Goal: Transaction & Acquisition: Purchase product/service

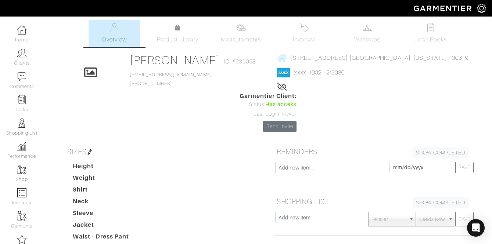
scroll to position [186, 0]
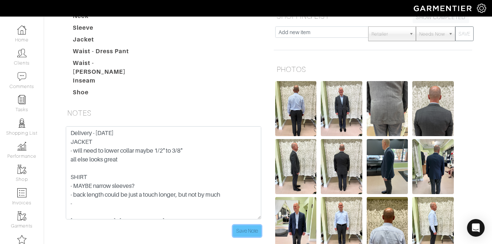
click at [251, 226] on input "Save Note" at bounding box center [247, 231] width 28 height 11
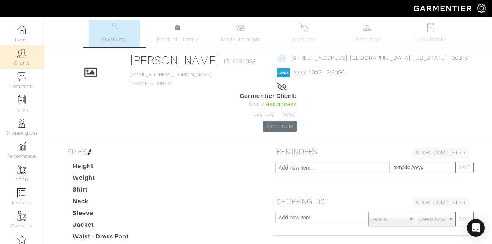
click at [22, 55] on img at bounding box center [21, 52] width 9 height 9
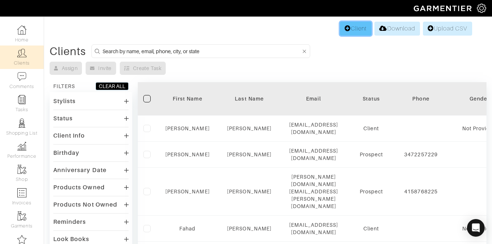
click at [348, 27] on link "Client" at bounding box center [356, 29] width 32 height 14
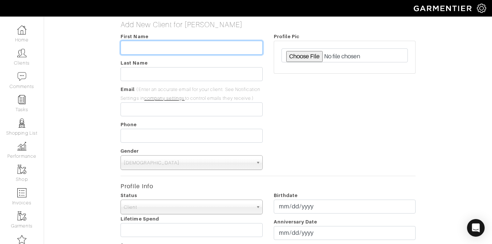
click at [147, 43] on input "text" at bounding box center [192, 48] width 142 height 14
type input "[PERSON_NAME]"
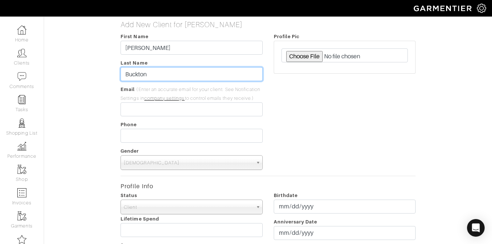
type input "Buckton"
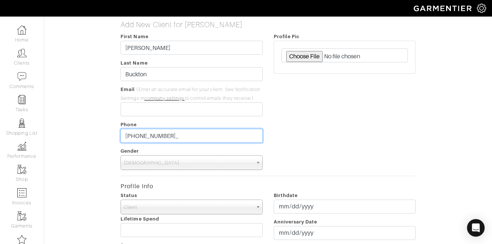
type input "[PHONE_NUMBER]"
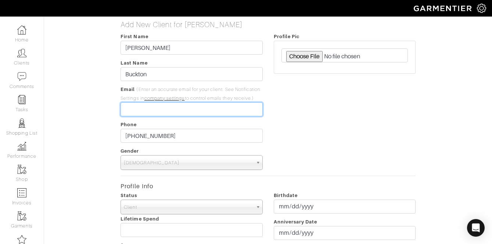
click at [181, 116] on input "email" at bounding box center [192, 110] width 142 height 14
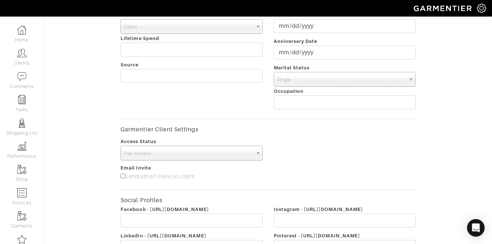
scroll to position [291, 0]
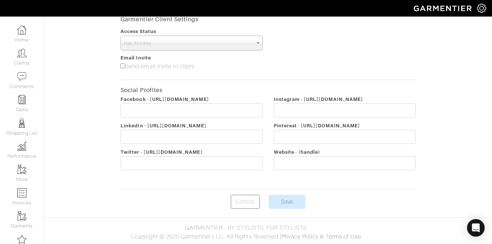
type input "[PERSON_NAME][EMAIL_ADDRESS][DOMAIN_NAME]"
click at [181, 47] on span "Has Access" at bounding box center [188, 43] width 129 height 15
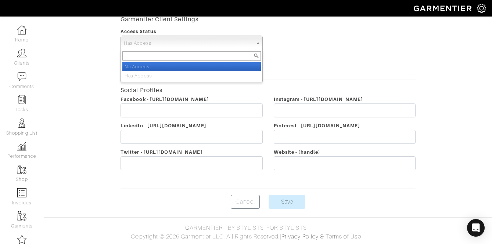
click at [173, 65] on li "No Access" at bounding box center [191, 66] width 138 height 9
select select "false"
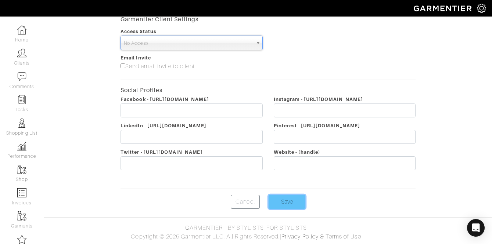
click at [294, 204] on input "Save" at bounding box center [287, 202] width 37 height 14
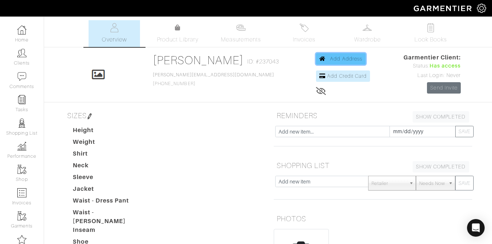
click at [330, 63] on link "Add Address" at bounding box center [341, 58] width 50 height 11
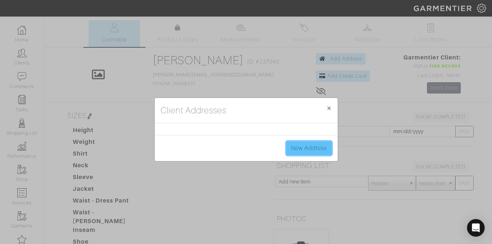
click at [317, 151] on link "New Address" at bounding box center [309, 148] width 46 height 14
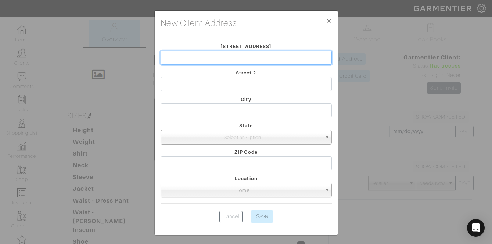
click at [231, 64] on input "text" at bounding box center [246, 58] width 171 height 14
type input "40 28th St. NW"
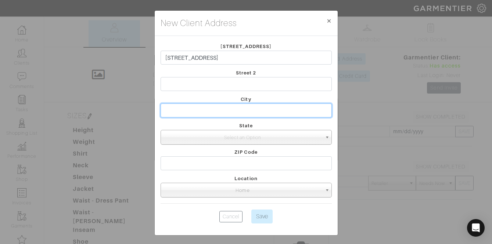
click at [177, 115] on input "text" at bounding box center [246, 111] width 171 height 14
type input "Atlanta"
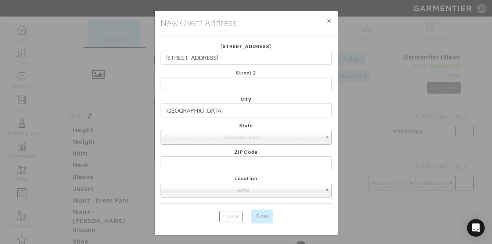
click at [166, 147] on form "Street 1 40 28th St. NW Street 2 City Atlanta State Illinois (IL) New York (NY)…" at bounding box center [246, 134] width 171 height 185
click at [177, 141] on span "Select an Option" at bounding box center [243, 137] width 158 height 15
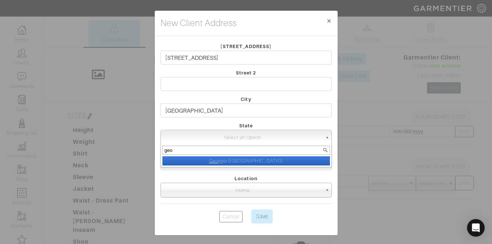
type input "geor"
select select "16"
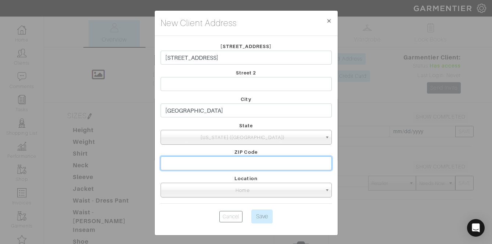
click at [223, 165] on input "text" at bounding box center [246, 164] width 171 height 14
type input "30309"
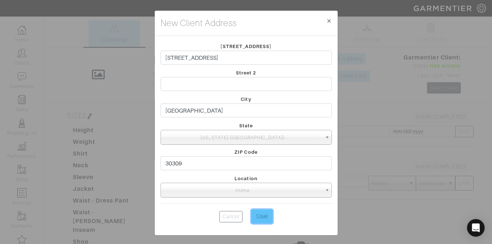
click at [258, 214] on input "Save" at bounding box center [261, 217] width 21 height 14
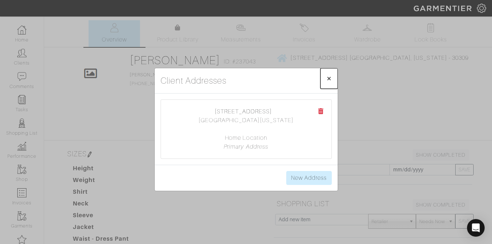
click at [327, 82] on span "×" at bounding box center [329, 78] width 6 height 10
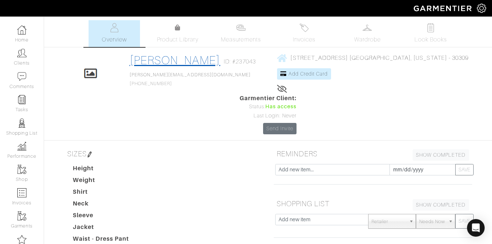
click at [161, 62] on link "[PERSON_NAME]" at bounding box center [175, 60] width 91 height 13
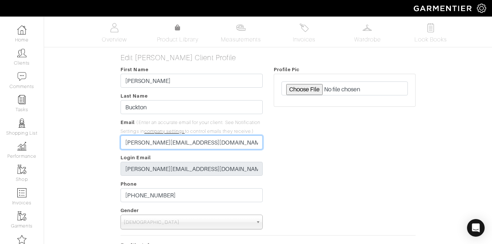
click at [150, 146] on input "lee@jeffhoodcustom.com" at bounding box center [192, 143] width 142 height 14
click at [150, 145] on input "lee@jeffhoodcustom.com" at bounding box center [192, 143] width 142 height 14
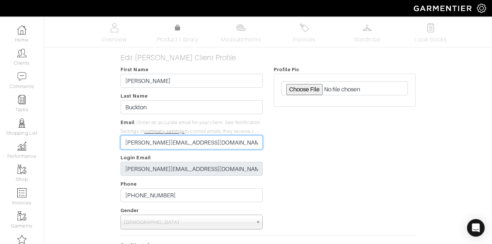
click at [150, 145] on input "lee@jeffhoodcustom.com" at bounding box center [192, 143] width 142 height 14
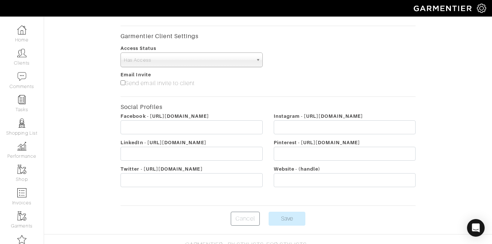
scroll to position [350, 0]
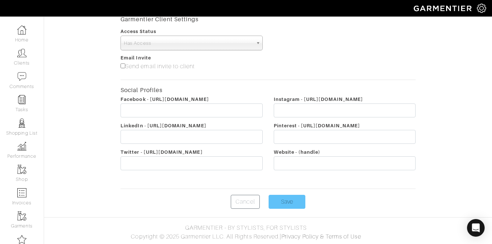
type input "[EMAIL_ADDRESS][DOMAIN_NAME]"
click at [283, 203] on input "Save" at bounding box center [287, 202] width 37 height 14
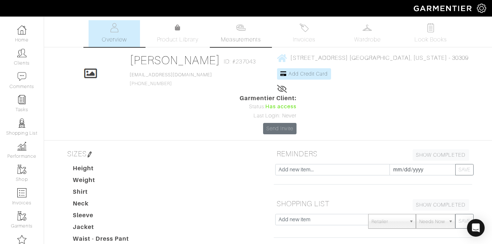
click at [240, 32] on link "Measurements" at bounding box center [241, 33] width 52 height 27
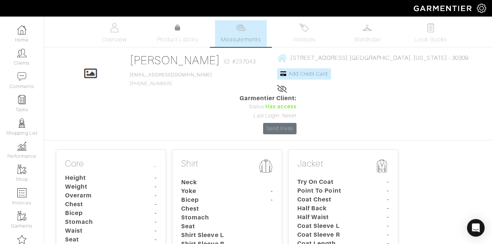
click at [101, 174] on dt "Height" at bounding box center [94, 178] width 69 height 9
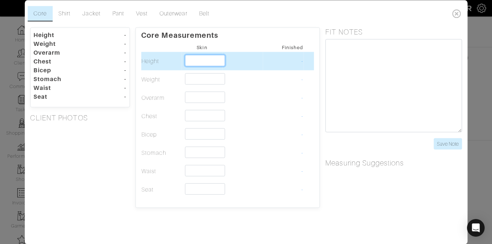
click at [206, 62] on input "text" at bounding box center [205, 60] width 40 height 11
type input "5'0""
type input "5'"
type input "5'9""
type input "5'9"
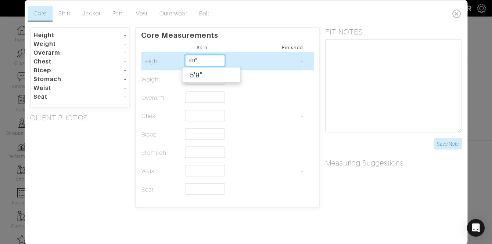
type input "5'9""
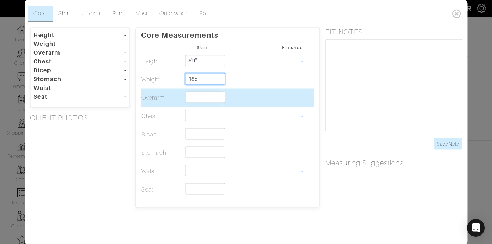
type input "185"
click at [207, 95] on input "text" at bounding box center [205, 96] width 40 height 11
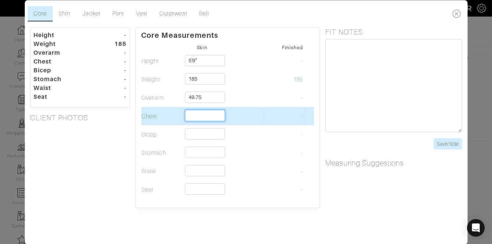
type input "49 3/4"
click at [201, 115] on input "text" at bounding box center [205, 115] width 40 height 11
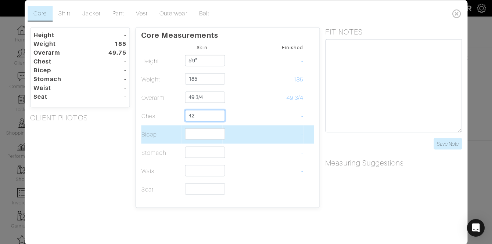
type input "42"
click at [190, 137] on input "text" at bounding box center [205, 133] width 40 height 11
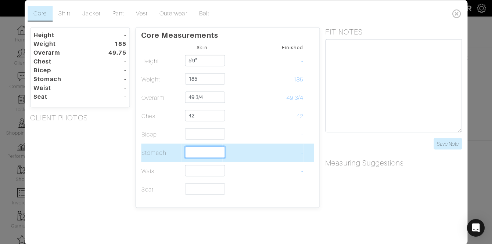
click at [194, 150] on input "text" at bounding box center [205, 152] width 40 height 11
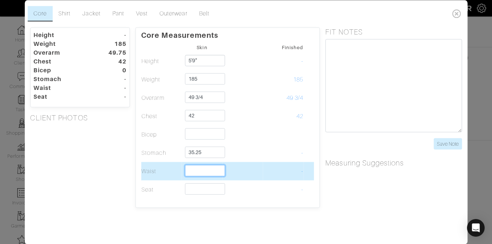
type input "35 1/4"
click at [198, 172] on input "text" at bounding box center [205, 170] width 40 height 11
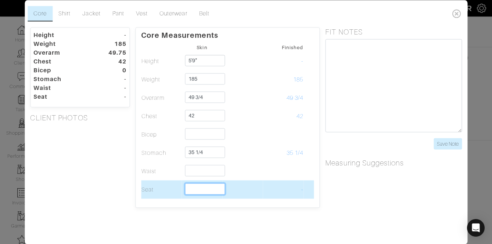
click at [203, 188] on input "text" at bounding box center [205, 188] width 40 height 11
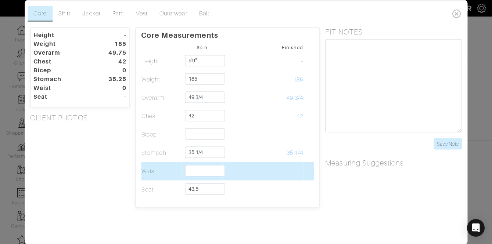
type input "43 1/2"
click at [276, 172] on td at bounding box center [283, 171] width 41 height 18
click at [211, 168] on input "text" at bounding box center [205, 170] width 40 height 11
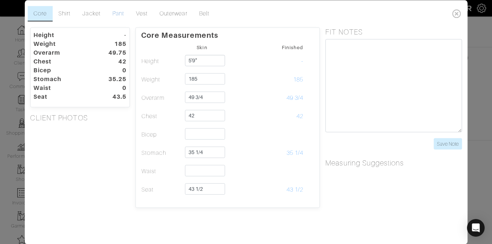
click at [118, 14] on link "Pant" at bounding box center [119, 13] width 24 height 15
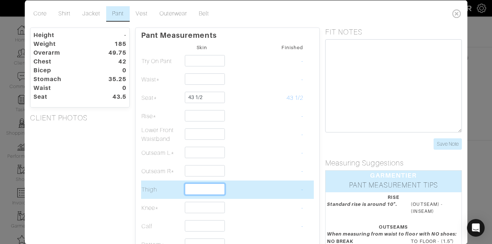
click at [194, 191] on input "text" at bounding box center [205, 188] width 40 height 11
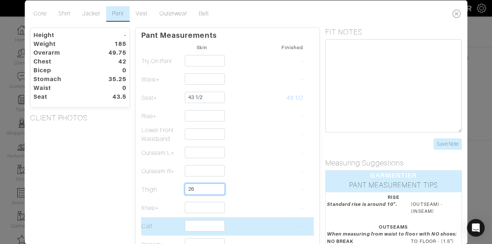
type input "26"
click at [188, 227] on input "text" at bounding box center [205, 225] width 40 height 11
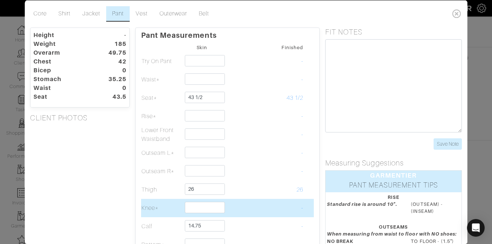
type input "14 3/4"
click at [266, 215] on td "-" at bounding box center [283, 208] width 41 height 18
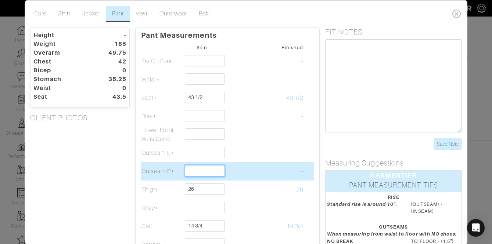
click at [212, 173] on input "text" at bounding box center [205, 170] width 40 height 11
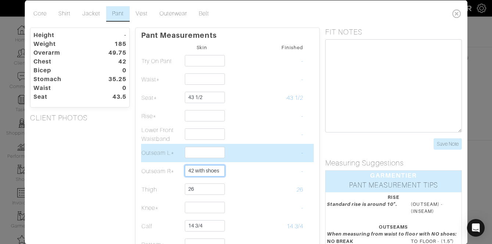
type input "42 with shoes"
click at [201, 155] on input "text" at bounding box center [205, 152] width 40 height 11
type input "42 with shoes"
click at [249, 159] on td at bounding box center [242, 153] width 41 height 18
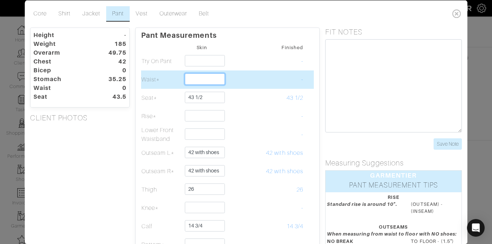
click at [202, 83] on input "text" at bounding box center [205, 78] width 40 height 11
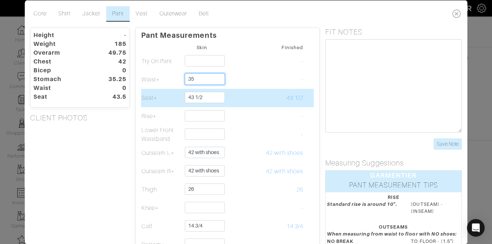
type input "35"
click at [296, 103] on td "43 1/2" at bounding box center [283, 98] width 41 height 18
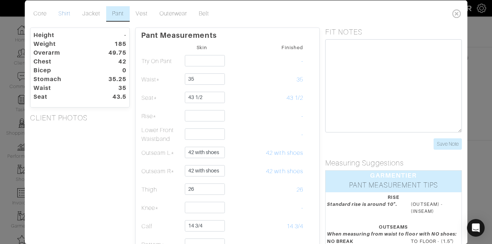
click at [59, 14] on link "Shirt" at bounding box center [65, 13] width 24 height 15
click at [43, 11] on link "Core" at bounding box center [40, 13] width 25 height 15
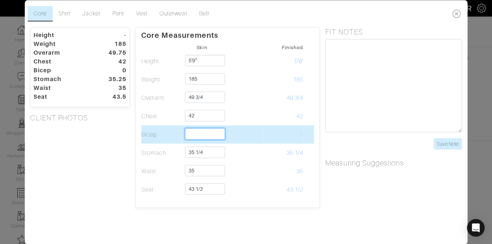
click at [217, 137] on input "text" at bounding box center [205, 133] width 40 height 11
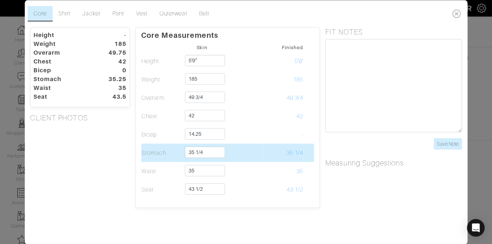
type input "14 1/4"
click at [261, 150] on td at bounding box center [242, 153] width 41 height 18
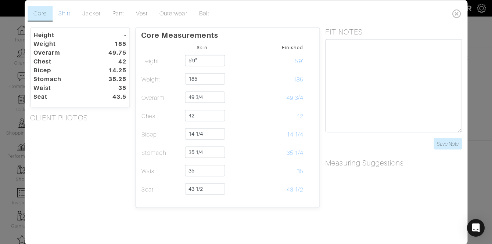
click at [62, 9] on link "Shirt" at bounding box center [65, 13] width 24 height 15
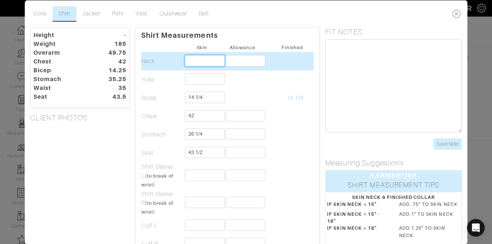
click at [207, 65] on input "text" at bounding box center [205, 60] width 40 height 11
type input "15 3/4"
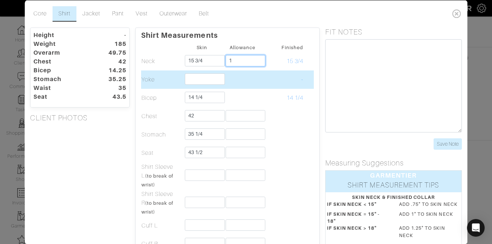
type input "1"
click at [207, 81] on input "text" at bounding box center [205, 78] width 40 height 11
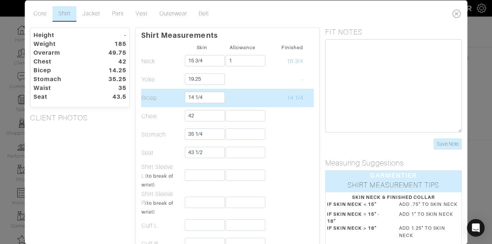
type input "19 1/4"
drag, startPoint x: 253, startPoint y: 92, endPoint x: 248, endPoint y: 104, distance: 13.4
click at [252, 92] on td at bounding box center [242, 98] width 41 height 18
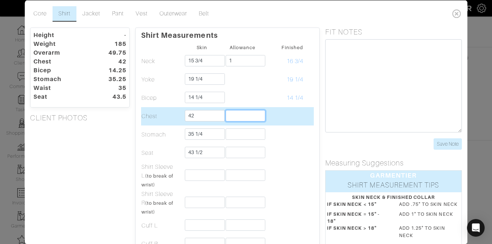
click at [238, 115] on input "text" at bounding box center [246, 115] width 40 height 11
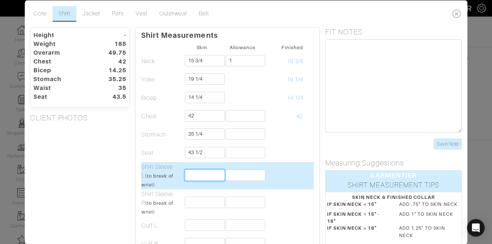
click at [197, 176] on input "text" at bounding box center [205, 174] width 40 height 11
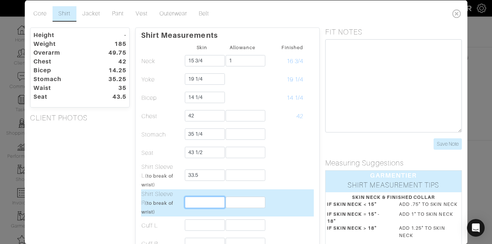
type input "33 1/2"
click at [198, 200] on input "text" at bounding box center [205, 202] width 40 height 11
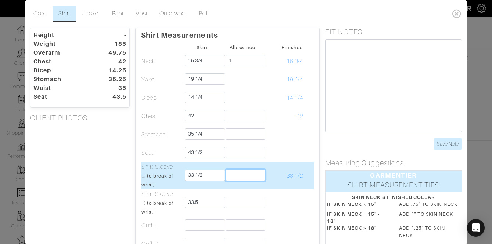
type input "33 1/2"
click at [243, 179] on input "text" at bounding box center [246, 174] width 40 height 11
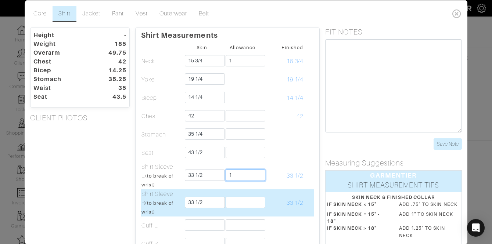
type input "1"
click at [234, 206] on input "text" at bounding box center [246, 202] width 40 height 11
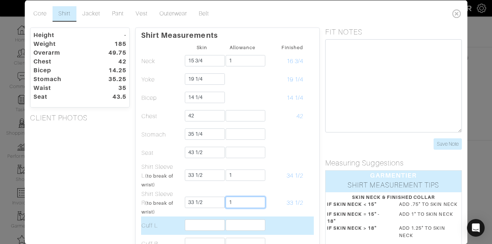
type input "1"
click at [208, 222] on input "text" at bounding box center [205, 224] width 40 height 11
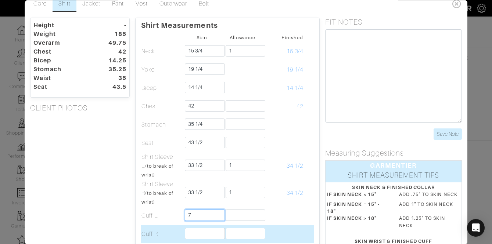
type input "7"
click at [194, 229] on input "text" at bounding box center [205, 233] width 40 height 11
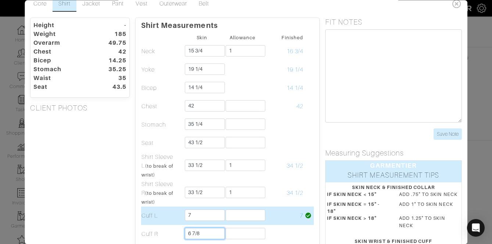
type input "6 7/8"
click at [245, 213] on input "text" at bounding box center [246, 215] width 40 height 11
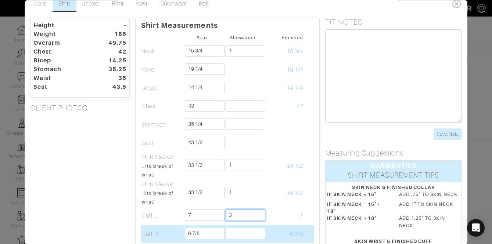
type input "3"
click at [241, 229] on input "text" at bounding box center [246, 233] width 40 height 11
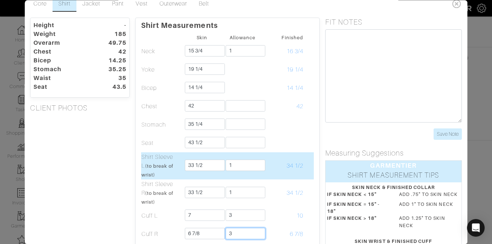
type input "3"
click at [288, 155] on td "34 1/2" at bounding box center [283, 165] width 41 height 27
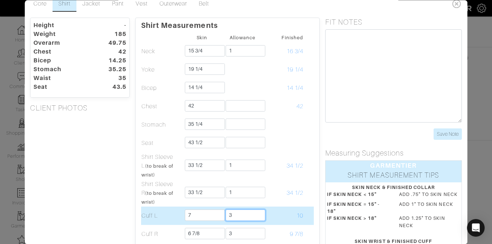
click at [252, 215] on input "3" at bounding box center [246, 215] width 40 height 11
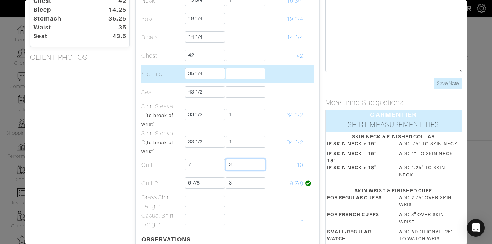
scroll to position [62, 0]
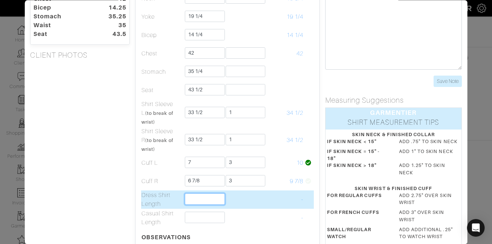
click at [200, 196] on input "text" at bounding box center [205, 199] width 40 height 11
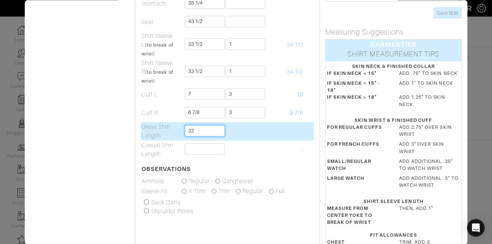
scroll to position [132, 0]
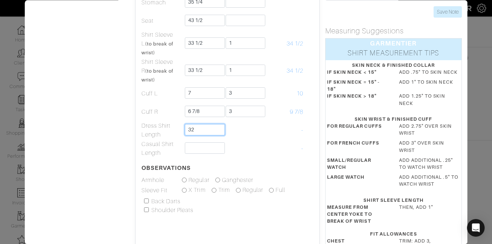
type input "32"
click at [281, 166] on table "Skin Allowance Finished Neck 15 3/4 1 16 3/4 Yoke 19 1/4 19 1/4 Bicep 14 1/4 14…" at bounding box center [227, 52] width 173 height 285
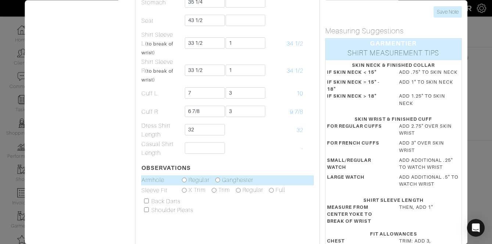
click at [213, 177] on td "Regular Ganghester" at bounding box center [243, 181] width 122 height 10
click at [218, 181] on input "radio" at bounding box center [217, 180] width 5 height 5
radio input "true"
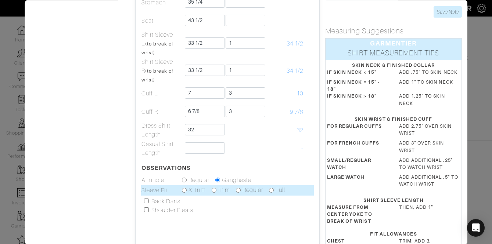
click at [238, 193] on div "Regular" at bounding box center [249, 190] width 27 height 9
click at [235, 189] on td "X Trim Trim Regular Full" at bounding box center [243, 191] width 122 height 10
click at [237, 190] on input "radio" at bounding box center [238, 190] width 5 height 5
radio input "true"
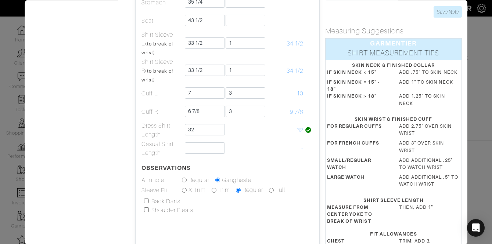
click at [144, 202] on input "checkbox" at bounding box center [146, 201] width 5 height 5
checkbox input "true"
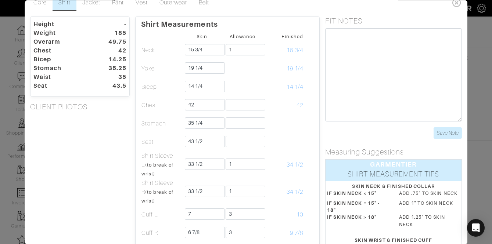
scroll to position [0, 0]
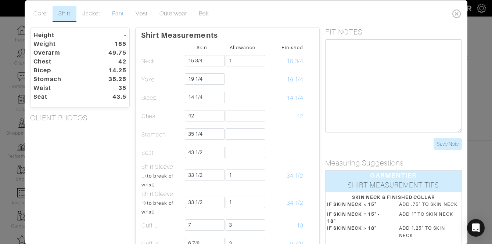
click at [127, 17] on link "Pant" at bounding box center [119, 13] width 24 height 15
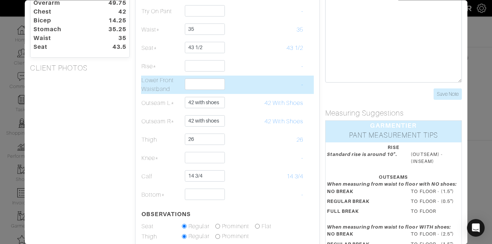
scroll to position [51, 0]
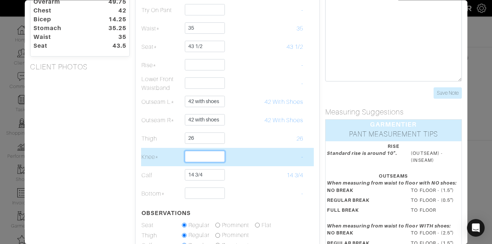
click at [211, 154] on input "text" at bounding box center [205, 156] width 40 height 11
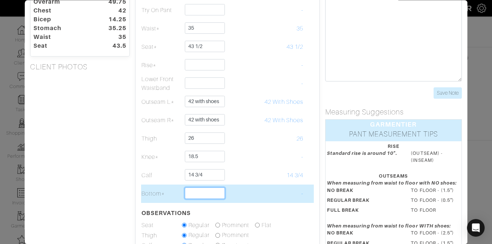
type input "18 1/2"
click at [208, 191] on input "text" at bounding box center [205, 193] width 40 height 11
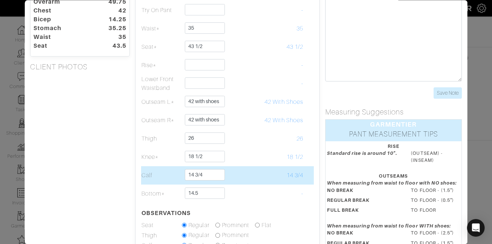
type input "14 1/2"
click at [265, 176] on td "14 3/4" at bounding box center [283, 175] width 41 height 18
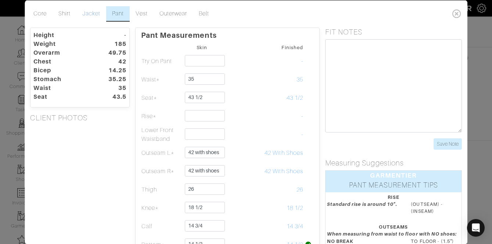
click at [89, 14] on link "Jacket" at bounding box center [91, 13] width 30 height 15
click at [115, 13] on link "Pant" at bounding box center [119, 13] width 24 height 15
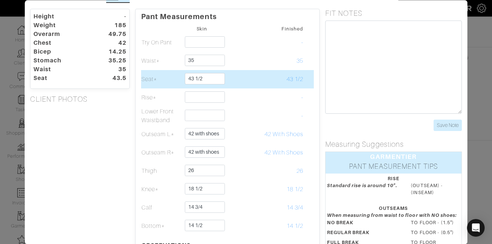
scroll to position [32, 0]
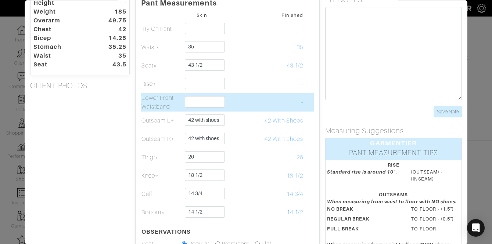
click at [197, 96] on td at bounding box center [202, 102] width 41 height 18
click at [197, 97] on input "text" at bounding box center [205, 101] width 40 height 11
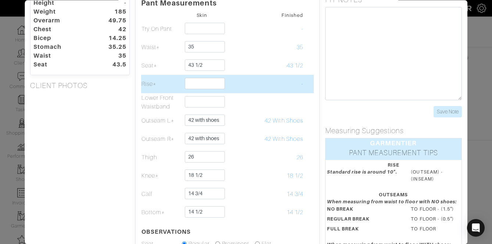
click at [246, 92] on td at bounding box center [242, 84] width 41 height 18
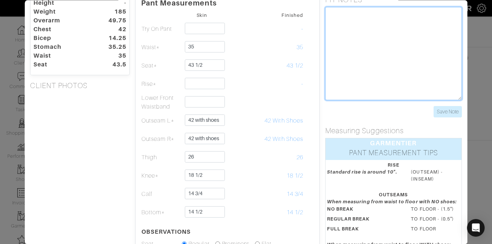
click at [363, 68] on textarea at bounding box center [393, 53] width 137 height 93
type textarea "U rise - 29"
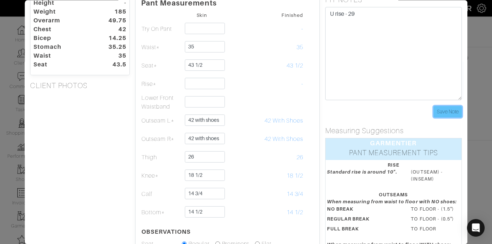
click at [459, 113] on input "Save Note" at bounding box center [448, 111] width 28 height 11
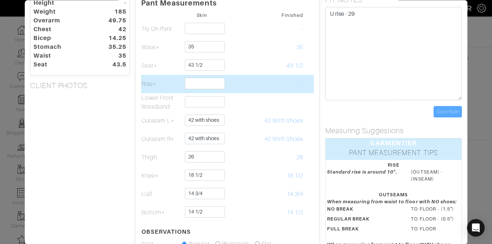
click at [205, 77] on td at bounding box center [202, 84] width 41 height 18
click at [203, 84] on input "text" at bounding box center [205, 83] width 40 height 11
type input "10 1/4"
click at [252, 89] on td at bounding box center [242, 84] width 41 height 18
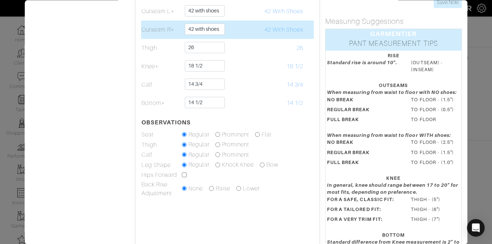
scroll to position [142, 0]
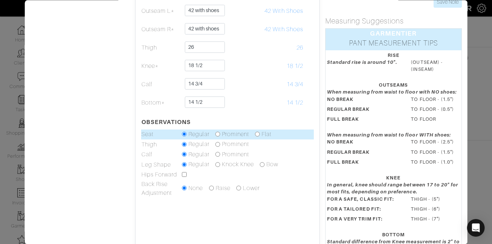
click at [219, 134] on input "radio" at bounding box center [217, 134] width 5 height 5
radio input "true"
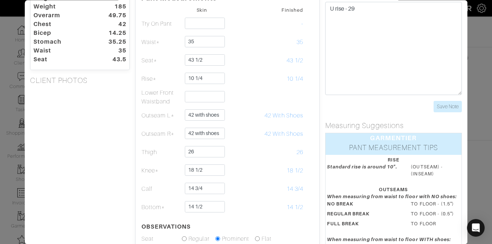
scroll to position [36, 0]
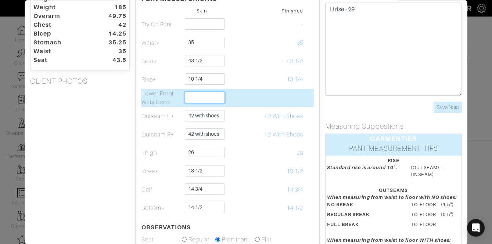
click at [195, 97] on input "text" at bounding box center [205, 97] width 40 height 11
click at [273, 102] on td at bounding box center [283, 98] width 41 height 18
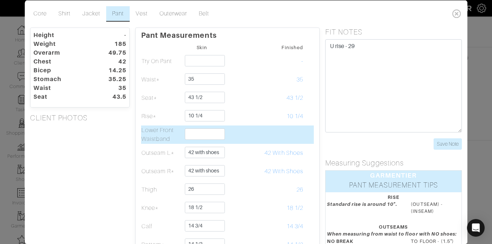
scroll to position [1, 0]
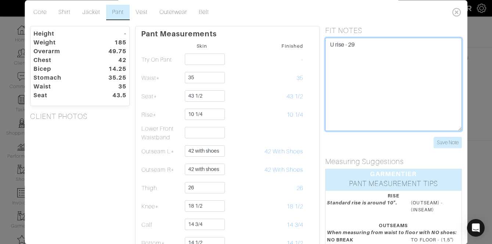
click at [389, 72] on textarea "U rise - 29" at bounding box center [393, 84] width 137 height 93
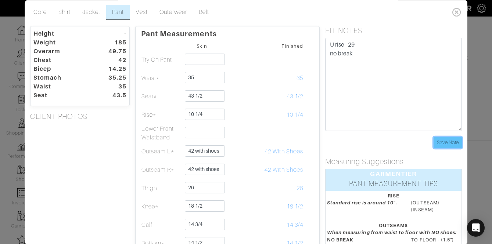
click at [453, 144] on input "Save Note" at bounding box center [448, 142] width 28 height 11
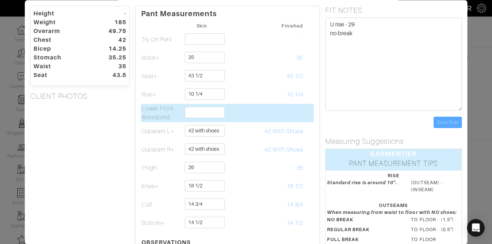
scroll to position [24, 0]
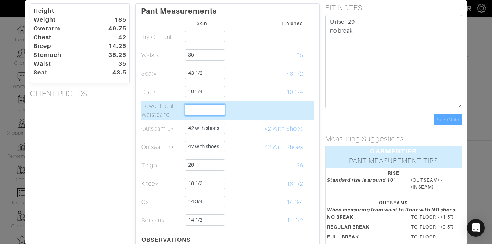
click at [202, 107] on input "text" at bounding box center [205, 109] width 40 height 11
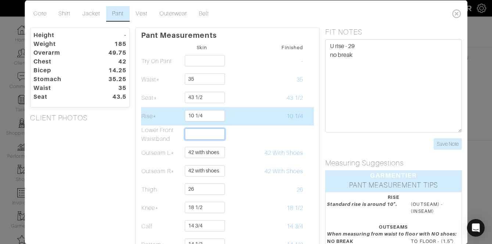
scroll to position [0, 0]
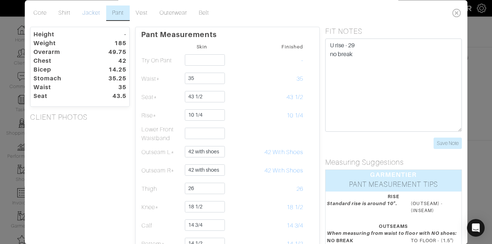
click at [89, 15] on link "Jacket" at bounding box center [91, 13] width 30 height 15
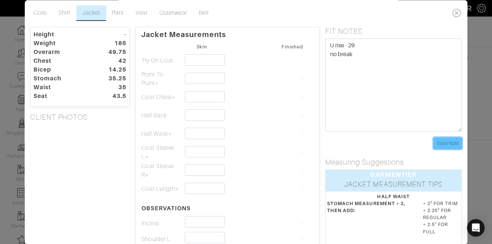
click at [453, 147] on input "Save Note" at bounding box center [448, 143] width 28 height 11
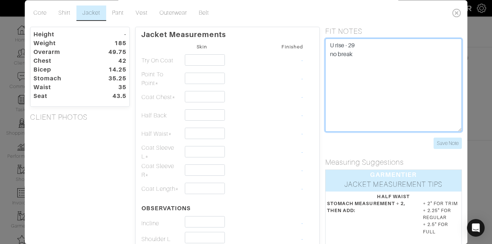
click at [364, 63] on textarea "U rise - 29 no break" at bounding box center [393, 85] width 137 height 93
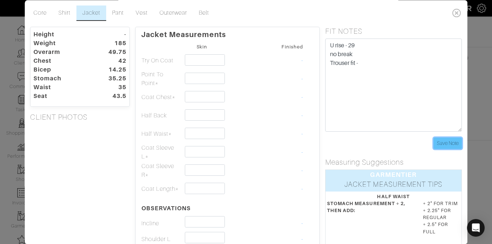
click at [447, 140] on input "Save Note" at bounding box center [448, 143] width 28 height 11
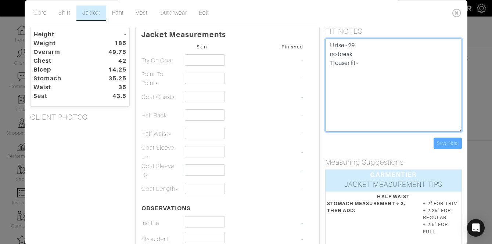
click at [366, 74] on textarea "U rise - 29 no break Trouser fit -" at bounding box center [393, 85] width 137 height 93
click at [368, 52] on textarea "U rise - 29 no break Trouser fit -" at bounding box center [393, 85] width 137 height 93
click at [368, 54] on textarea "U rise - 29 no break Trouser fit -" at bounding box center [393, 85] width 137 height 93
click at [372, 66] on textarea "U rise - 29 no break but with ankle ok Trouser fit -" at bounding box center [393, 85] width 137 height 93
type textarea "U rise - 29 no break but with ankle ok Trouser fit - tailored but not super loo…"
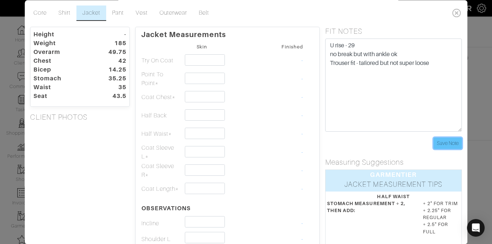
click at [451, 143] on input "Save Note" at bounding box center [448, 143] width 28 height 11
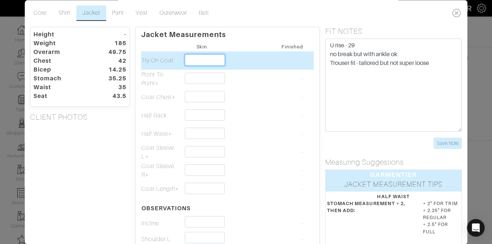
click at [206, 61] on input "text" at bounding box center [205, 59] width 40 height 11
type input "42 london"
type input "0"
type input "m"
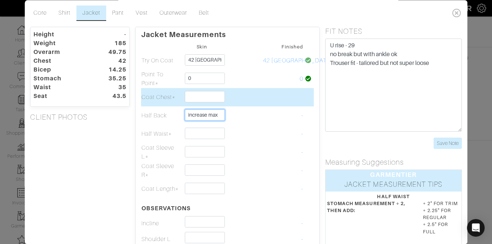
type input "increase max"
click at [197, 97] on input "text" at bounding box center [205, 96] width 40 height 11
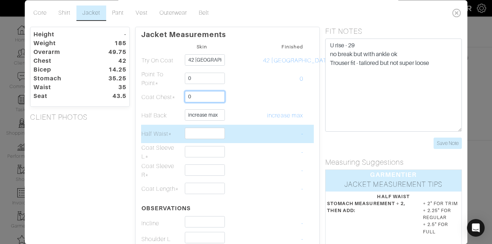
type input "0"
click at [204, 132] on input "text" at bounding box center [205, 133] width 40 height 11
type input "-"
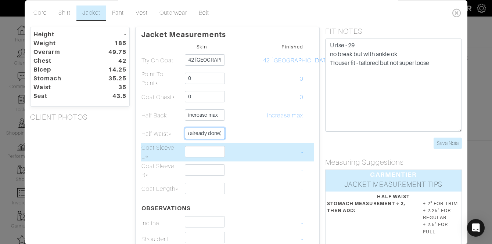
type input "-.5 (after division already done)"
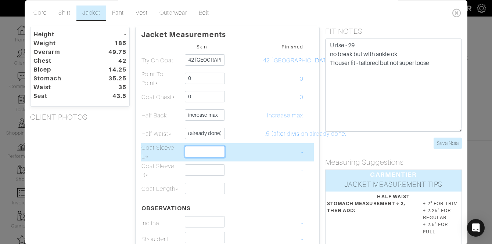
click at [194, 154] on input "text" at bounding box center [205, 151] width 40 height 11
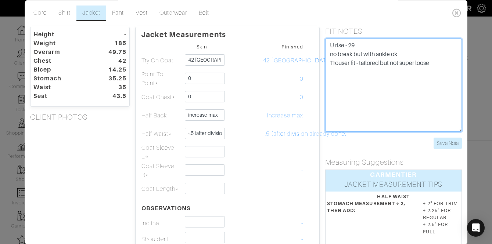
click at [449, 63] on textarea "U rise - 29 no break but with ankle ok Trouser fit - tailored but not super loo…" at bounding box center [393, 85] width 137 height 93
type textarea "U rise - 29 no break but with ankle ok Trouser fit - tailored but not super loo…"
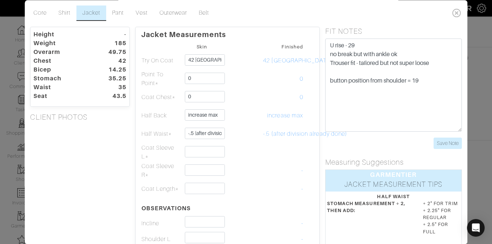
click at [450, 135] on form "U rise - 29 no break but with ankle ok Trouser fit - tailored but not super loo…" at bounding box center [393, 94] width 137 height 111
click at [448, 140] on input "Save Note" at bounding box center [448, 143] width 28 height 11
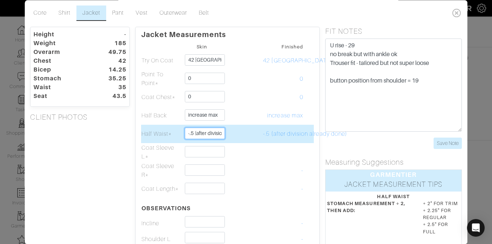
click at [193, 135] on input "-.5 (after division already done)" at bounding box center [205, 133] width 40 height 11
click at [192, 135] on input "-.5 (after division already done)" at bounding box center [205, 133] width 40 height 11
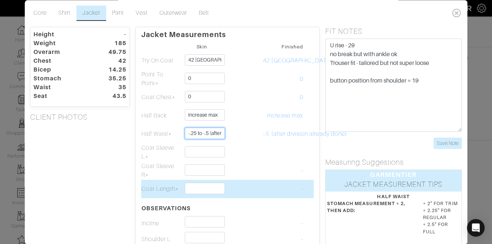
type input "-.25 to -.5 (after division already done)"
click at [281, 183] on td "-" at bounding box center [283, 189] width 41 height 18
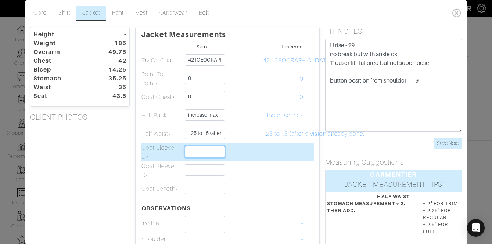
click at [217, 149] on input "text" at bounding box center [205, 151] width 40 height 11
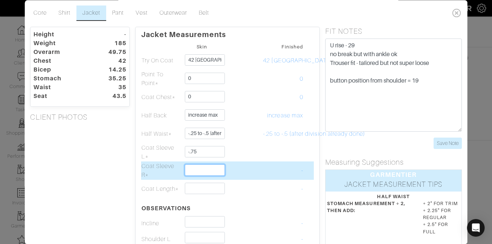
type input "-3/4"
click at [213, 172] on input "text" at bounding box center [205, 170] width 40 height 11
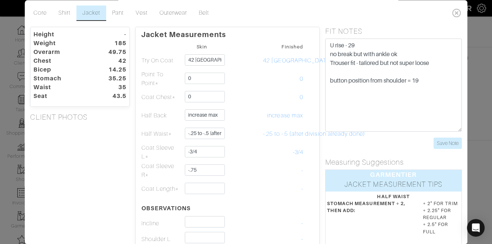
type input "-3/4"
click at [276, 199] on table "Skin Finished Try On Coat 42 london 42 london Point To Point* 0 0 Coat Chest* 0…" at bounding box center [227, 186] width 173 height 289
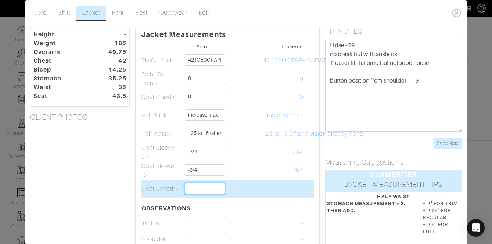
click at [216, 184] on input "text" at bounding box center [205, 188] width 40 height 11
type input "-1 1/4"
click at [250, 197] on td at bounding box center [242, 189] width 41 height 18
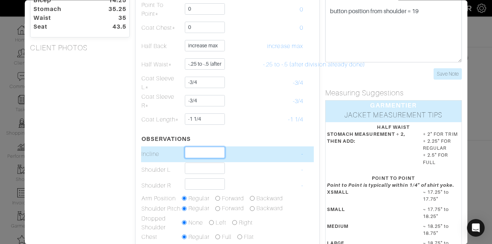
click at [206, 151] on input "text" at bounding box center [205, 152] width 40 height 11
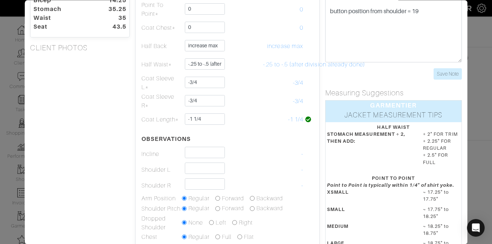
click at [270, 133] on table "Skin Finished Try On Coat 42 london 42 london Point To Point* 0 0 Coat Chest* 0…" at bounding box center [227, 116] width 173 height 289
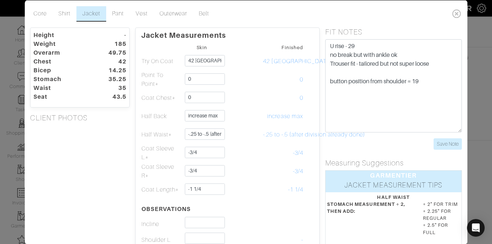
scroll to position [0, 0]
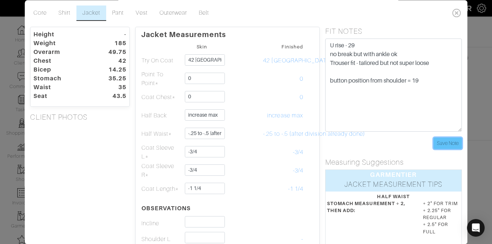
click at [442, 141] on input "Save Note" at bounding box center [448, 143] width 28 height 11
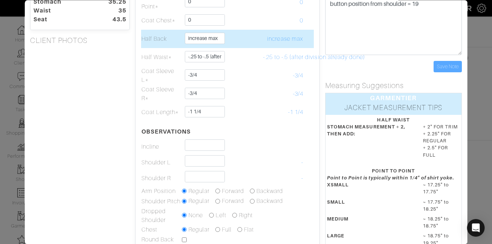
scroll to position [78, 0]
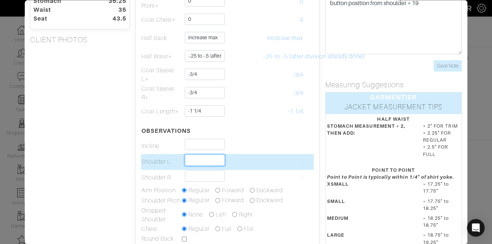
click at [209, 158] on input "text" at bounding box center [205, 160] width 40 height 11
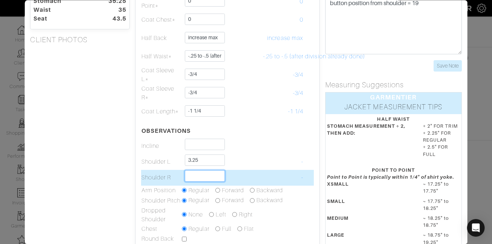
type input "3 1/4"
click at [206, 180] on input "text" at bounding box center [205, 175] width 40 height 11
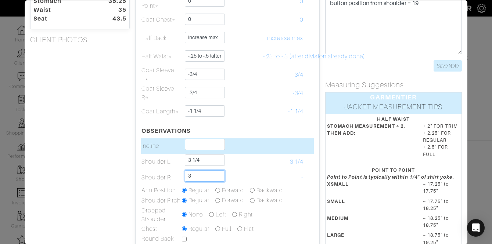
type input "3"
click at [209, 144] on input "text" at bounding box center [205, 144] width 40 height 11
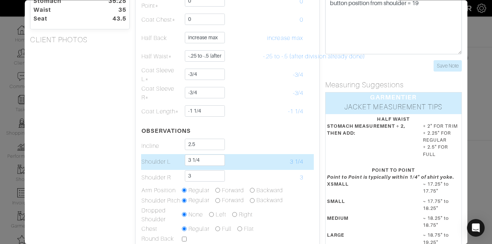
type input "2 1/2"
click at [275, 154] on td "3 1/4" at bounding box center [283, 162] width 41 height 16
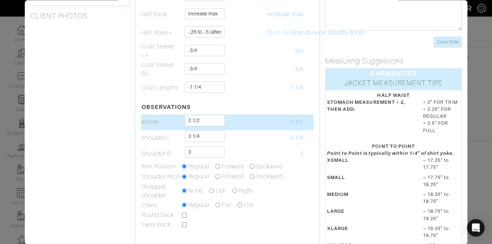
scroll to position [101, 0]
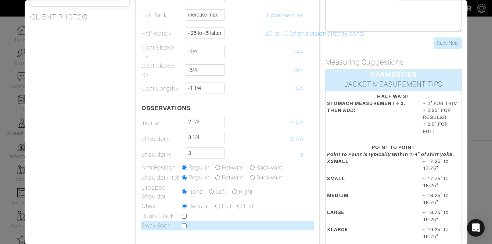
click at [184, 224] on input "checkbox" at bounding box center [184, 226] width 5 height 5
checkbox input "true"
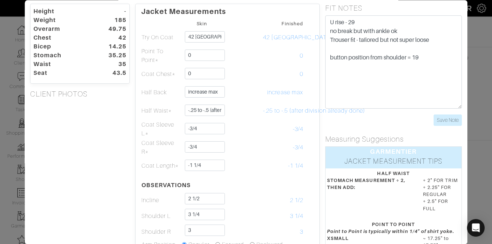
scroll to position [0, 0]
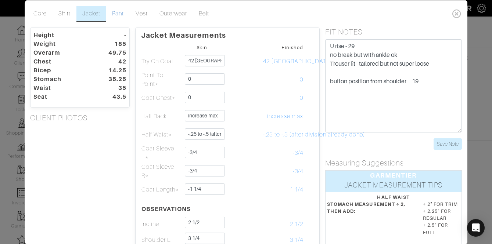
click at [114, 14] on link "Pant" at bounding box center [119, 13] width 24 height 15
click at [463, 143] on div "FIT NOTES U rise - 29 no break but with ankle ok Trouser fit - tailored but not…" at bounding box center [394, 88] width 148 height 122
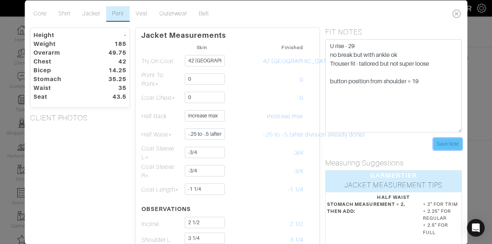
click at [456, 143] on input "Save Note" at bounding box center [448, 143] width 28 height 11
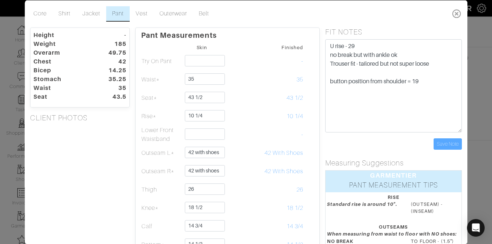
click at [456, 13] on icon at bounding box center [456, 13] width 15 height 15
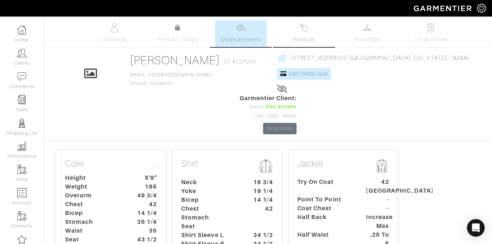
click at [296, 26] on link "Invoices" at bounding box center [303, 33] width 51 height 27
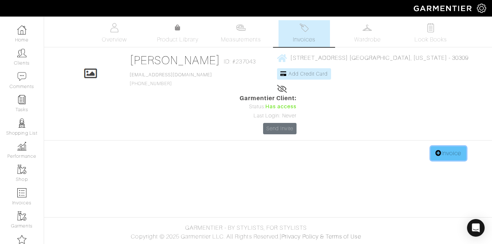
click at [442, 147] on link "Invoice" at bounding box center [448, 154] width 35 height 14
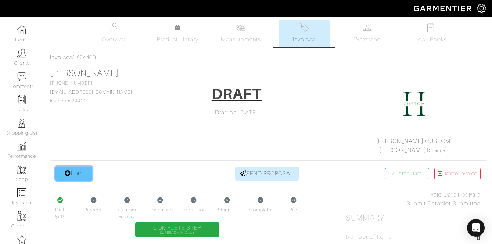
click at [80, 177] on link "Item" at bounding box center [73, 174] width 37 height 14
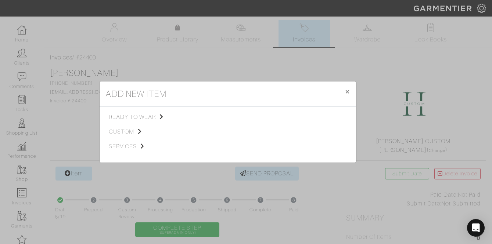
click at [133, 131] on span "custom" at bounding box center [146, 131] width 74 height 9
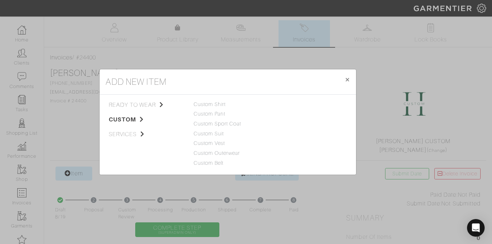
click at [217, 130] on div "Custom Suit" at bounding box center [228, 134] width 68 height 8
click at [217, 133] on link "Custom Suit" at bounding box center [209, 134] width 30 height 6
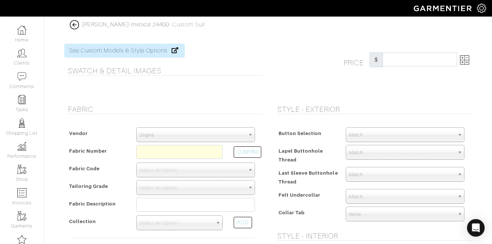
click at [179, 142] on div "Zegna" at bounding box center [195, 134] width 119 height 15
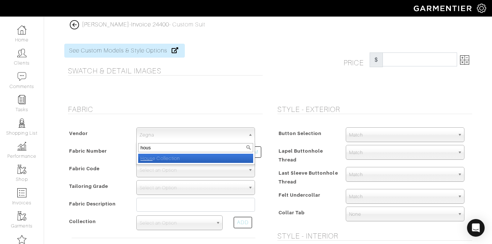
type input "house"
select select "75"
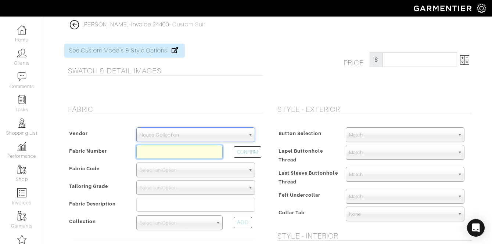
click at [172, 154] on input "text" at bounding box center [179, 152] width 86 height 14
paste input "C6-50170925"
type input "C6-50170925"
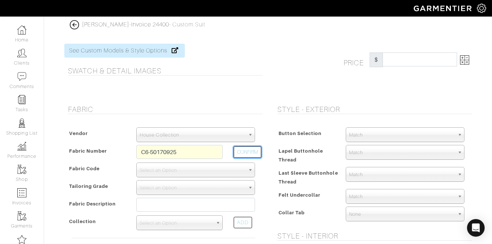
click at [240, 154] on button "CONFIRM" at bounding box center [248, 152] width 28 height 11
select select "5818"
type input "Denim Sharkskin"
select select
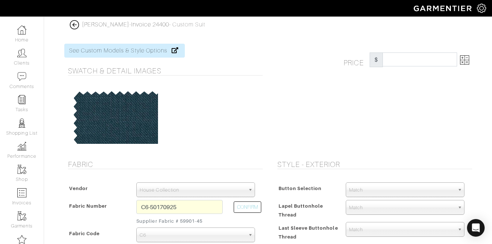
click at [468, 59] on img at bounding box center [464, 59] width 9 height 9
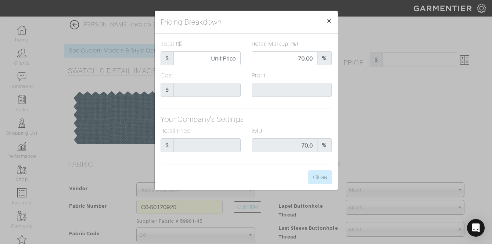
type input "1396.67"
type input "574.67"
type input "$822.00 (58.85%)"
click at [328, 23] on span "×" at bounding box center [329, 21] width 6 height 10
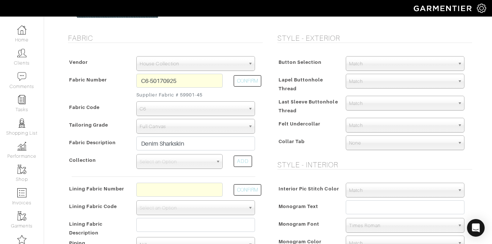
scroll to position [127, 0]
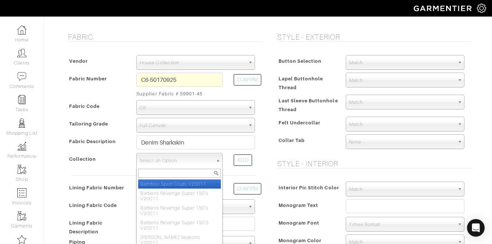
click at [175, 165] on span "Select an Option" at bounding box center [176, 161] width 73 height 15
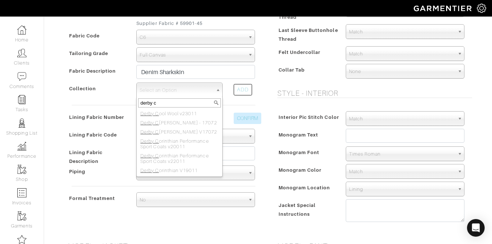
scroll to position [208, 0]
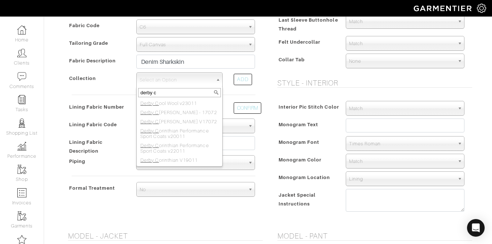
click at [172, 93] on input "derby c" at bounding box center [179, 92] width 83 height 9
click at [171, 93] on input "derby c" at bounding box center [179, 92] width 83 height 9
type input "derby c"
click at [240, 78] on div "ADD" at bounding box center [243, 79] width 18 height 11
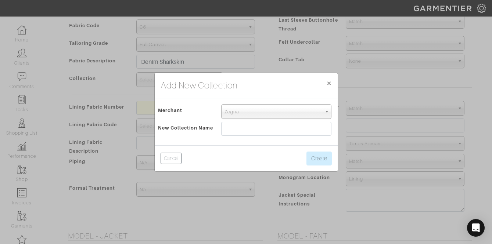
click at [244, 111] on span "Zegna" at bounding box center [272, 112] width 97 height 15
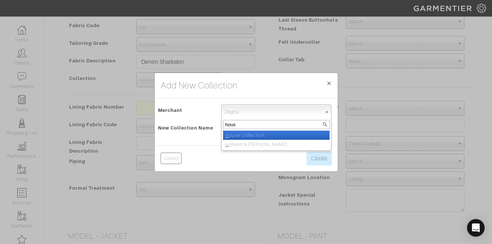
type input "house"
select select "75"
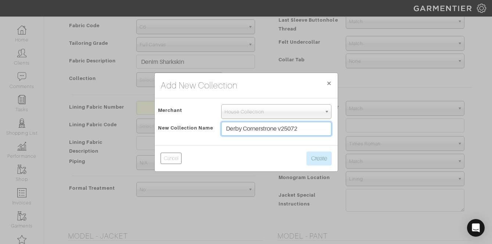
type input "Derby Cornerstrone v25072"
click at [327, 167] on div "Cancel Create" at bounding box center [246, 158] width 183 height 26
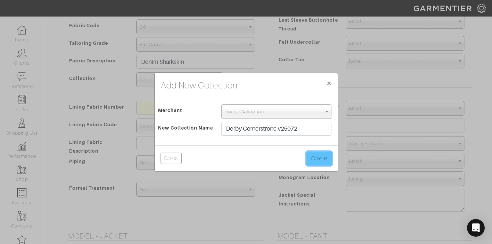
click at [322, 160] on button "Create" at bounding box center [318, 159] width 25 height 14
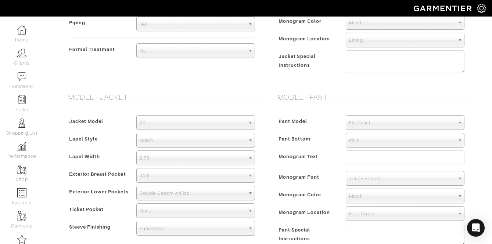
scroll to position [347, 0]
click at [228, 165] on span "2.75" at bounding box center [192, 158] width 105 height 15
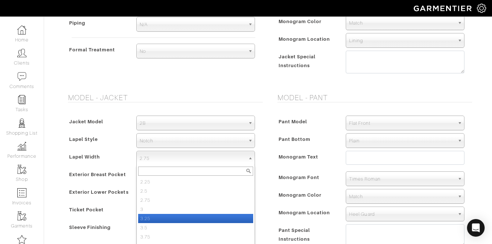
click at [186, 220] on li "3.25" at bounding box center [195, 218] width 115 height 9
select select "3.25"
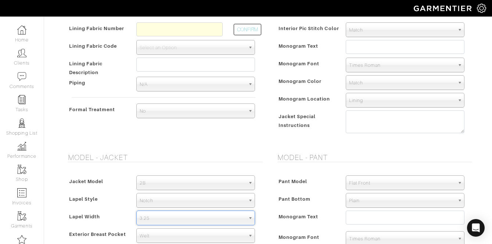
scroll to position [287, 0]
click at [175, 28] on input "text" at bounding box center [179, 30] width 86 height 14
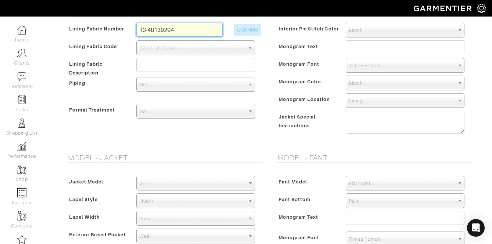
type input "l3-48139294"
click at [236, 30] on button "CONFIRM" at bounding box center [248, 29] width 28 height 11
select select "937"
type input "Charcoal Botanical"
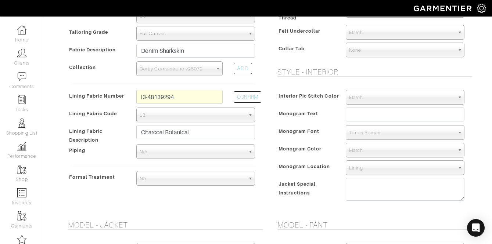
scroll to position [219, 0]
type input "1426.67"
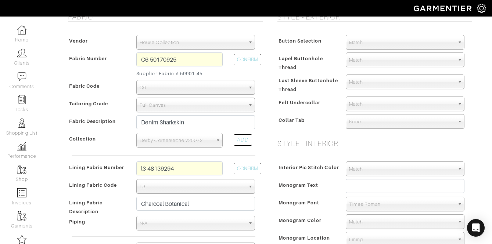
scroll to position [144, 0]
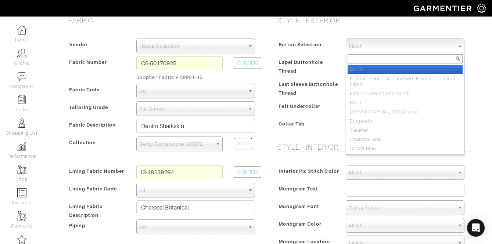
click at [360, 51] on span "Match" at bounding box center [401, 46] width 105 height 15
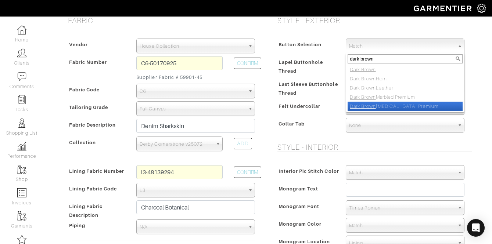
type input "dark brown"
click at [398, 106] on li "Dark Brown Urea Premium" at bounding box center [405, 106] width 115 height 9
select select "147"
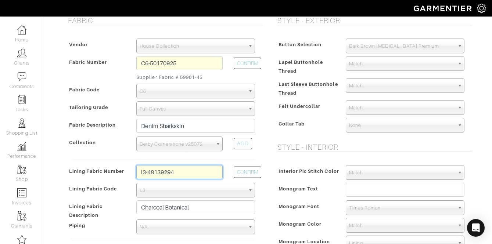
drag, startPoint x: 185, startPoint y: 173, endPoint x: 132, endPoint y: 167, distance: 53.2
click at [132, 167] on div "l3-48139294" at bounding box center [179, 174] width 97 height 18
type input "l2-50169558"
click at [242, 168] on button "CONFIRM" at bounding box center [248, 172] width 28 height 11
select select "6294"
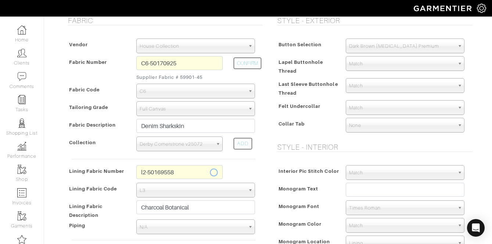
type input "Lt Blue Navy Floral"
type input "1411.67"
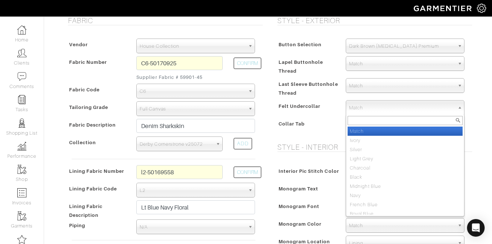
click at [362, 104] on span "Match" at bounding box center [401, 108] width 105 height 15
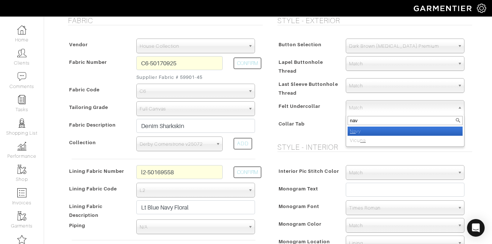
type input "navy"
select select "8"
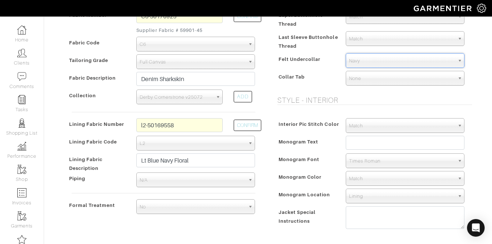
scroll to position [195, 0]
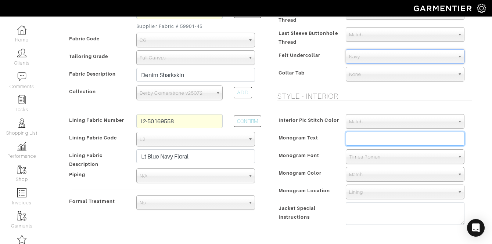
click at [369, 139] on input "text" at bounding box center [405, 139] width 119 height 14
click at [376, 140] on input "Lee Ashton Buckton" at bounding box center [405, 139] width 119 height 14
type input "[PERSON_NAME]"
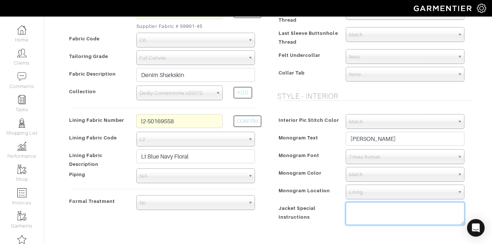
click at [355, 209] on textarea at bounding box center [405, 213] width 119 height 23
type textarea "1. ivory monogram label 2."
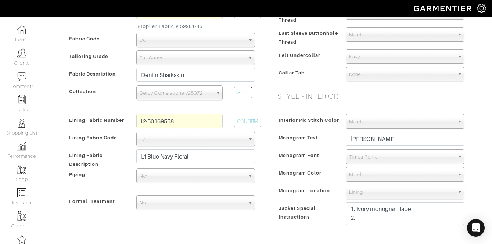
click at [368, 159] on span "Times Roman" at bounding box center [401, 157] width 105 height 15
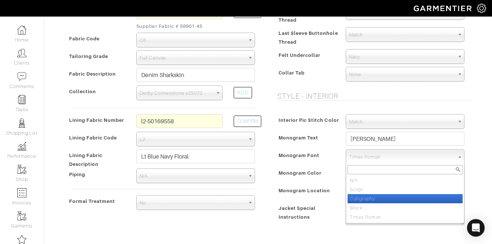
click at [371, 197] on li "Calligraphy" at bounding box center [405, 198] width 115 height 9
select select "Calligraphy"
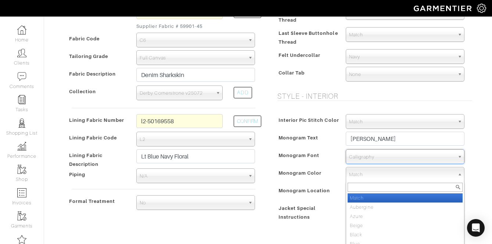
click at [368, 173] on span "Match" at bounding box center [401, 175] width 105 height 15
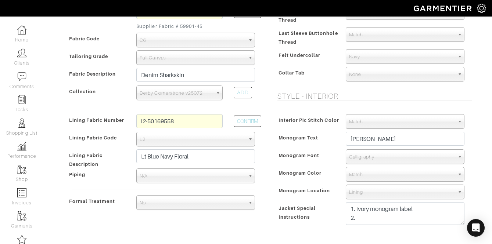
click at [379, 174] on span "Match" at bounding box center [401, 175] width 105 height 15
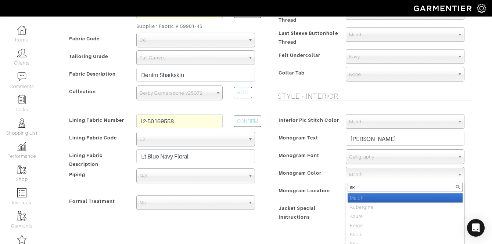
type input "sky"
select select "18"
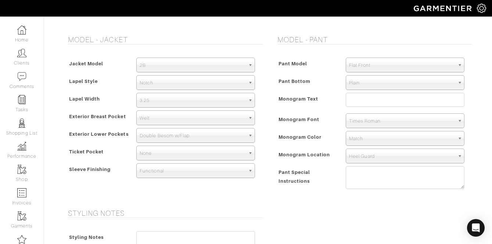
scroll to position [405, 0]
click at [365, 174] on textarea at bounding box center [405, 177] width 119 height 23
type textarea "2"
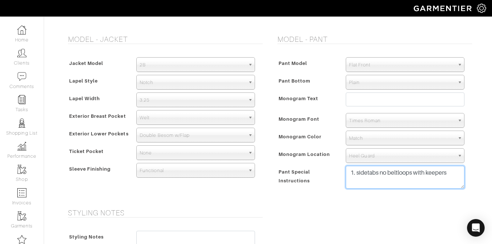
type textarea "1. sidetabs no beltloops with keepers"
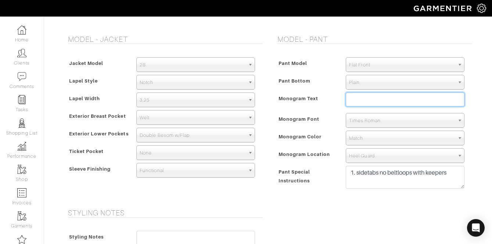
click at [365, 99] on input "text" at bounding box center [405, 100] width 119 height 14
type input "LAB"
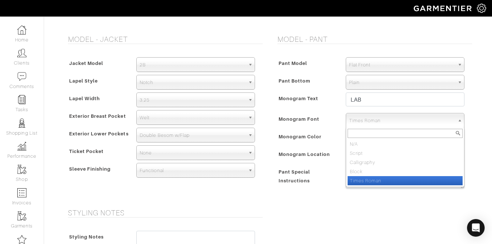
click at [377, 123] on span "Times Roman" at bounding box center [401, 121] width 105 height 15
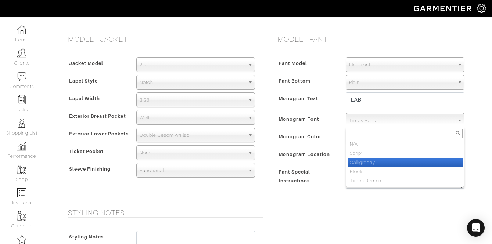
click at [376, 163] on li "Calligraphy" at bounding box center [405, 162] width 115 height 9
select select "Calligraphy"
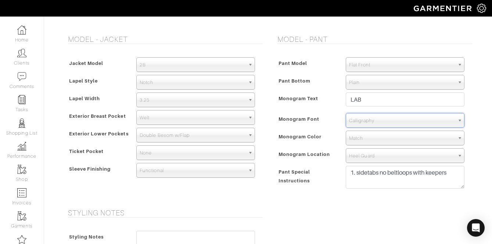
click at [366, 139] on span "Match" at bounding box center [401, 138] width 105 height 15
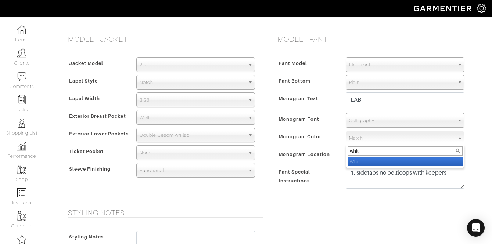
type input "white"
select select "1"
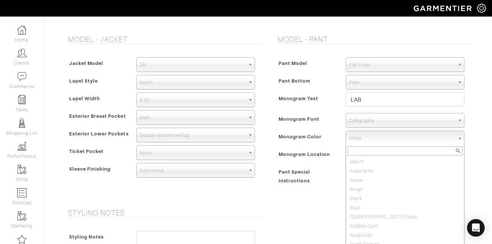
click at [364, 142] on span "White" at bounding box center [401, 138] width 105 height 15
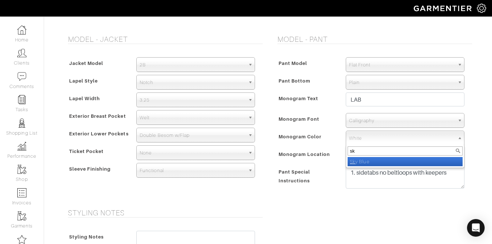
scroll to position [0, 0]
type input "sky"
select select "18"
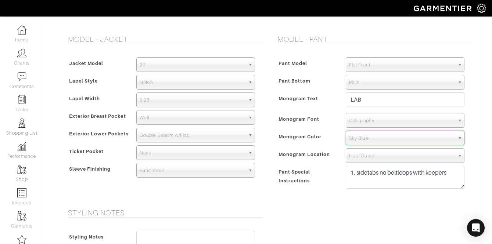
click at [309, 137] on span "Monogram Color" at bounding box center [299, 137] width 43 height 11
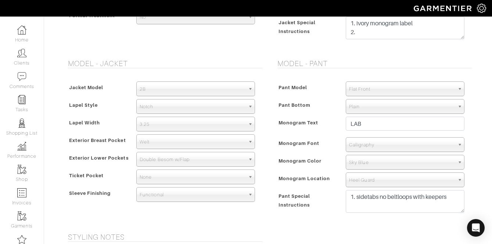
scroll to position [381, 0]
click at [204, 155] on span "Double Besom w/Flap" at bounding box center [192, 159] width 105 height 15
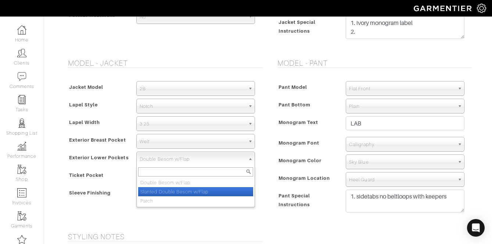
drag, startPoint x: 192, startPoint y: 186, endPoint x: 192, endPoint y: 191, distance: 5.1
click at [192, 191] on ul "Double Besom w/Flap Slanted Double Besom w/Flap Patch" at bounding box center [195, 192] width 116 height 28
select select "Slanted Double Besom w/Flap"
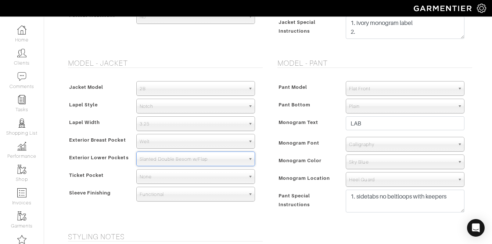
click at [298, 124] on span "Monogram Text" at bounding box center [298, 122] width 40 height 11
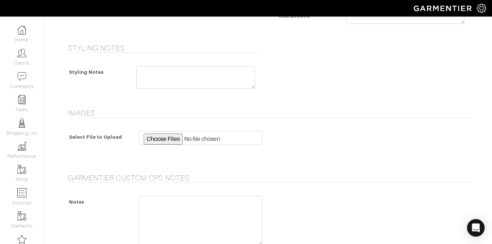
scroll to position [677, 0]
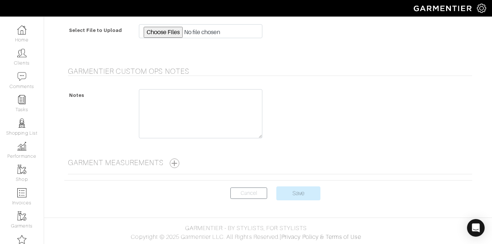
click at [295, 201] on center "Cancel Save" at bounding box center [268, 198] width 408 height 23
click at [298, 192] on input "Save" at bounding box center [298, 194] width 44 height 14
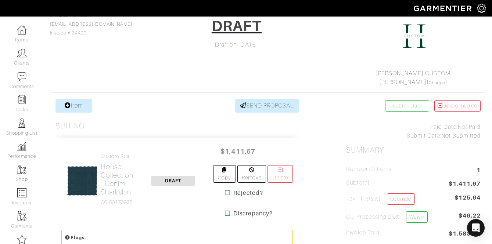
scroll to position [71, 0]
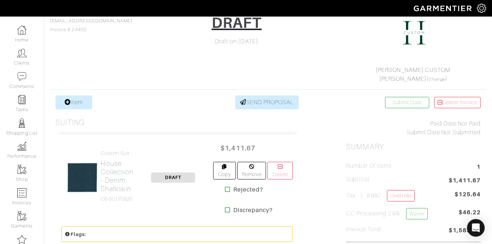
drag, startPoint x: 224, startPoint y: 149, endPoint x: 262, endPoint y: 150, distance: 37.5
click at [262, 150] on div "$1,411.67 Copy Remove Delete Rejected? Discrepancy?" at bounding box center [253, 177] width 80 height 75
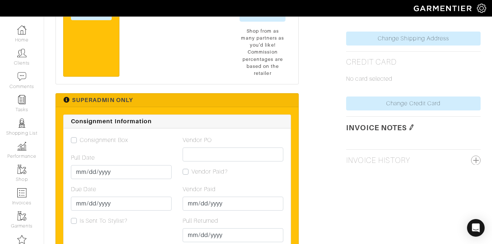
scroll to position [427, 0]
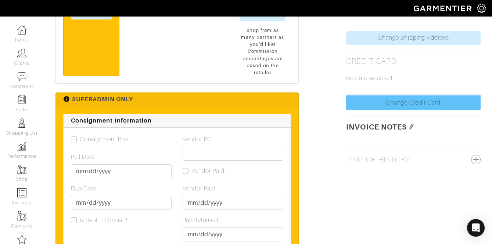
click at [400, 102] on link "Change Credit Card" at bounding box center [413, 103] width 134 height 14
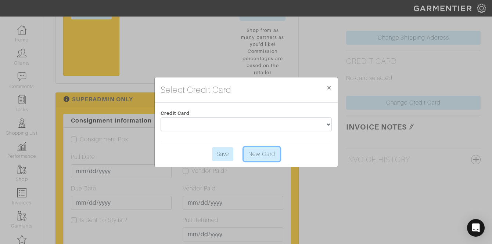
click at [256, 156] on link "New Card" at bounding box center [262, 154] width 36 height 14
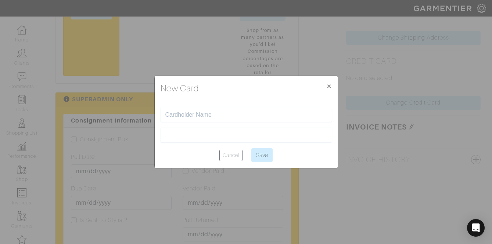
click at [182, 116] on input "text" at bounding box center [246, 114] width 162 height 7
click at [187, 117] on input "4147202586089946" at bounding box center [246, 114] width 162 height 7
click at [187, 118] on input "4147202586089946" at bounding box center [246, 114] width 162 height 7
type input "4147202586089946"
click at [201, 113] on input "4147202586089946" at bounding box center [246, 114] width 162 height 7
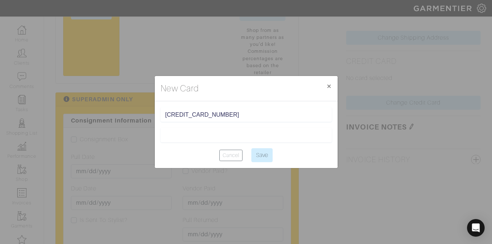
click at [201, 113] on input "4147202586089946" at bounding box center [246, 114] width 162 height 7
click at [176, 115] on input "[PERSON_NAME]" at bounding box center [246, 114] width 162 height 7
type input "[PERSON_NAME]"
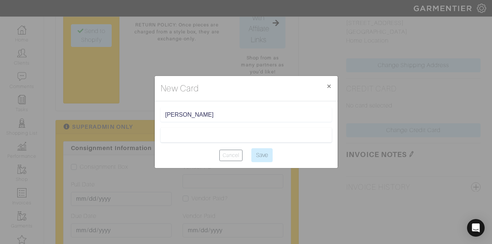
scroll to position [387, 0]
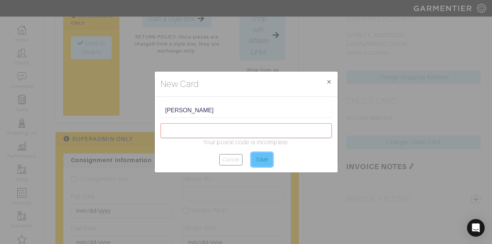
click at [265, 155] on input "Save" at bounding box center [261, 160] width 21 height 14
type input "Saving..."
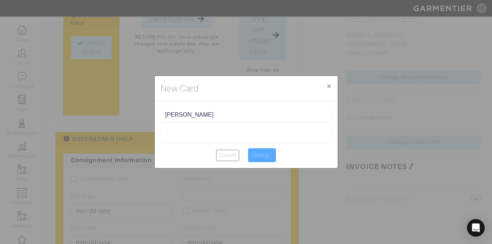
click at [219, 140] on div at bounding box center [246, 135] width 171 height 15
click at [303, 90] on div "New Card × Close" at bounding box center [246, 88] width 183 height 25
click at [328, 86] on span "×" at bounding box center [329, 86] width 6 height 10
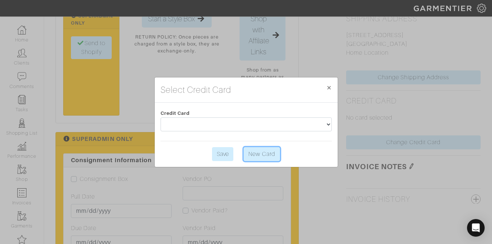
click at [267, 154] on link "New Card" at bounding box center [262, 154] width 36 height 14
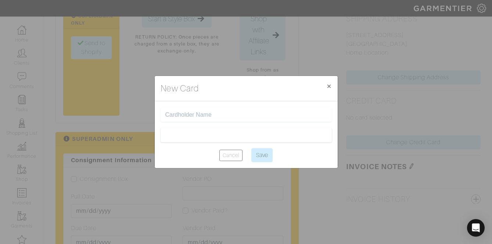
click at [202, 116] on input "text" at bounding box center [246, 114] width 162 height 7
type input "[PERSON_NAME]"
click at [269, 157] on input "Save" at bounding box center [261, 155] width 21 height 14
type input "Saving..."
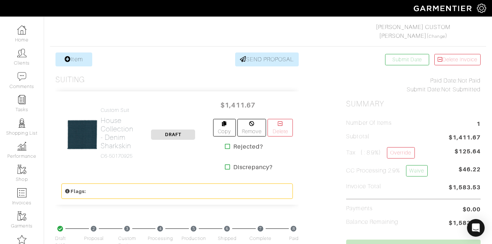
scroll to position [107, 0]
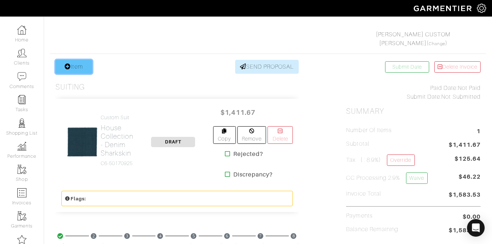
click at [72, 64] on link "Item" at bounding box center [73, 67] width 37 height 14
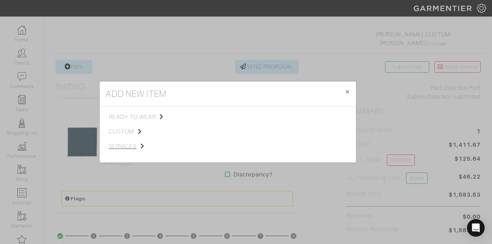
click at [127, 130] on span "custom" at bounding box center [146, 131] width 74 height 9
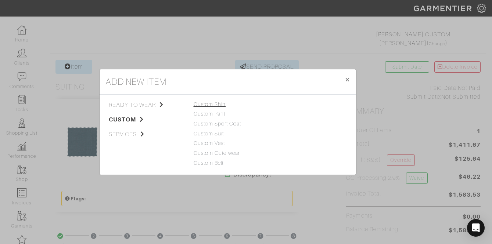
click at [212, 103] on link "Custom Shirt" at bounding box center [210, 104] width 32 height 6
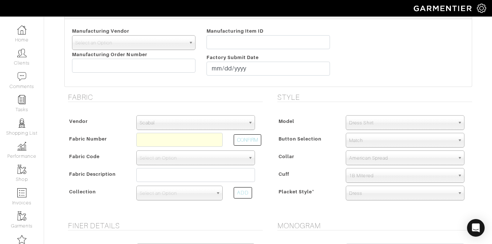
scroll to position [104, 0]
click at [165, 123] on span "Scabal" at bounding box center [192, 122] width 105 height 15
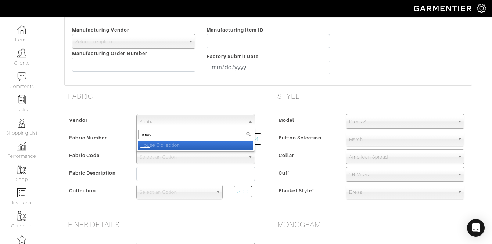
type input "house"
select select "75"
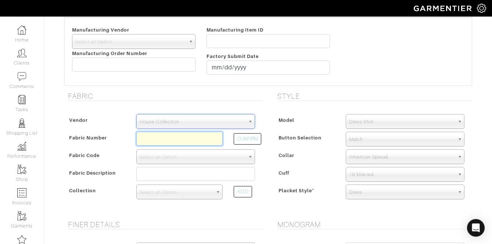
click at [175, 141] on input "text" at bounding box center [179, 139] width 86 height 14
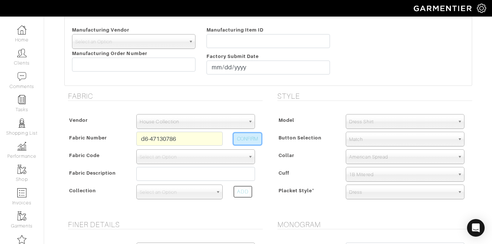
click at [252, 138] on button "CONFIRM" at bounding box center [248, 138] width 28 height 11
type input "D6-47130786"
select select "876"
type input "White Broadcloth"
select select
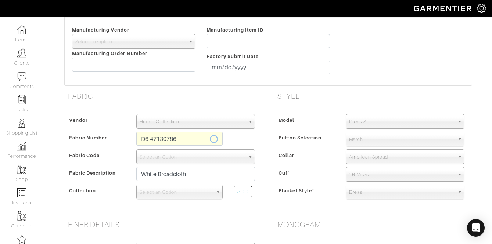
scroll to position [159, 0]
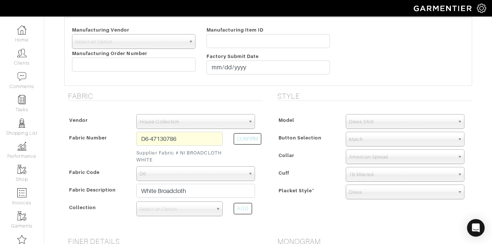
type input "270.00"
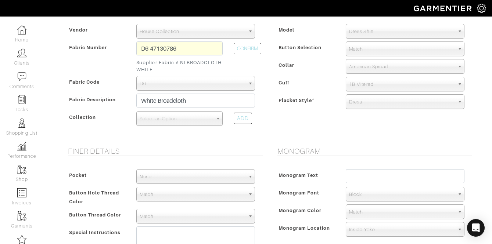
scroll to position [247, 0]
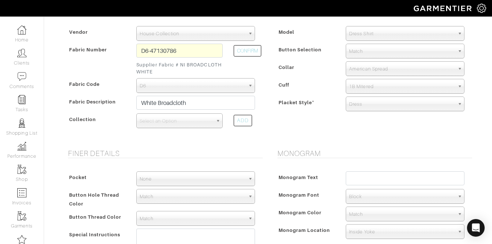
click at [369, 54] on span "Match" at bounding box center [401, 51] width 105 height 15
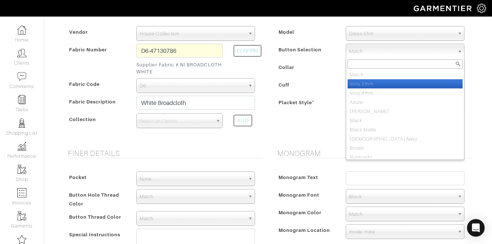
click at [368, 81] on li "Ivory 2mm" at bounding box center [405, 83] width 115 height 9
select select "2"
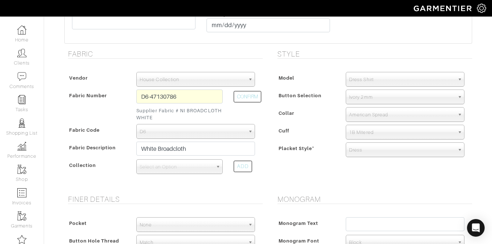
scroll to position [197, 0]
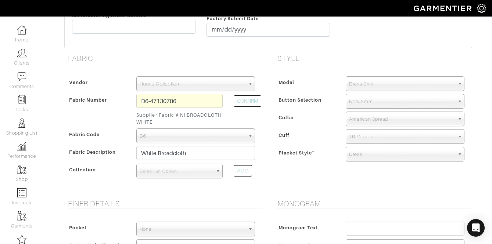
click at [367, 123] on span "American Spread" at bounding box center [401, 119] width 105 height 15
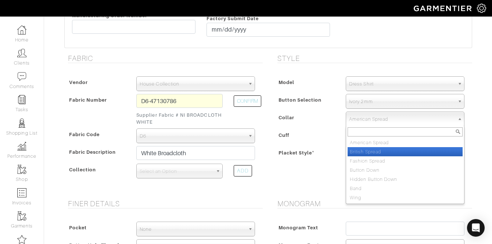
click at [364, 153] on li "British Spread" at bounding box center [405, 151] width 115 height 9
select select "British Spread"
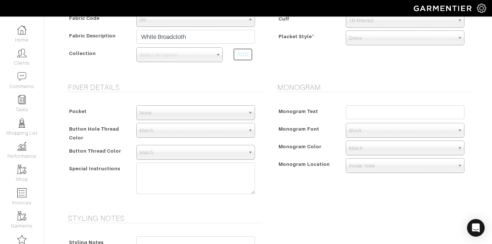
scroll to position [314, 0]
click at [183, 171] on textarea at bounding box center [195, 178] width 119 height 32
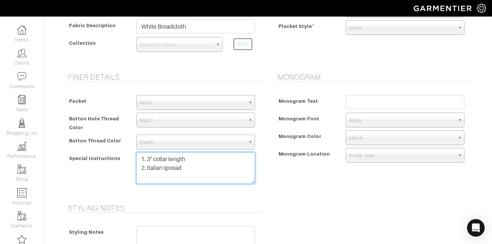
scroll to position [325, 0]
type textarea "1. 3" collar length 2. italian spread"
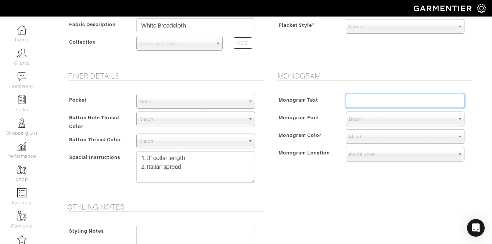
click at [368, 106] on input "text" at bounding box center [405, 101] width 119 height 14
type input "LAB"
click at [360, 124] on span "Block" at bounding box center [401, 119] width 105 height 15
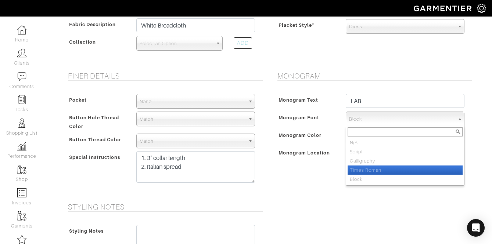
click at [374, 166] on li "Times Roman" at bounding box center [405, 170] width 115 height 9
select select "Times Roman"
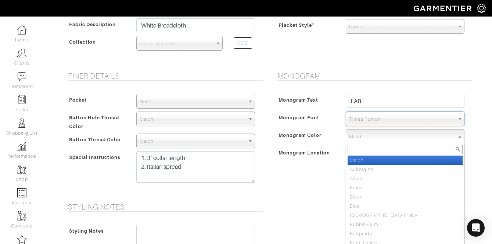
click at [370, 141] on span "Match" at bounding box center [401, 137] width 105 height 15
type input "light"
click at [366, 161] on li "Light Blue" at bounding box center [405, 160] width 115 height 9
select select "70"
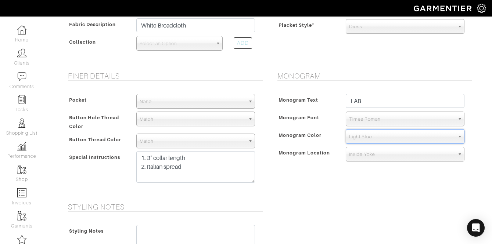
click at [362, 159] on span "Inside Yoke" at bounding box center [401, 154] width 105 height 15
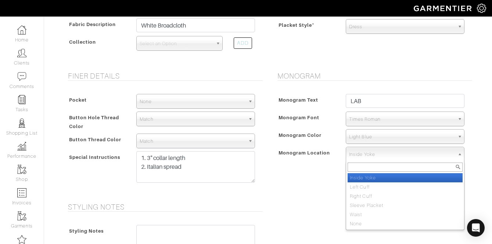
click at [361, 174] on li "Inside Yoke" at bounding box center [405, 177] width 115 height 9
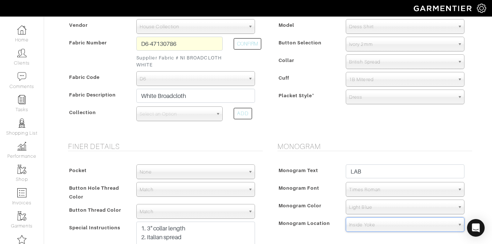
scroll to position [253, 0]
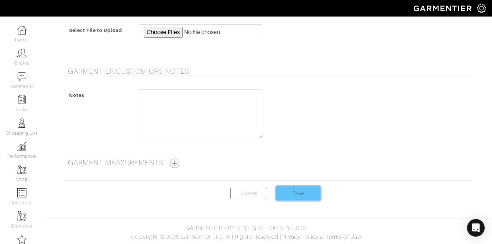
click at [289, 190] on input "Save" at bounding box center [298, 194] width 44 height 14
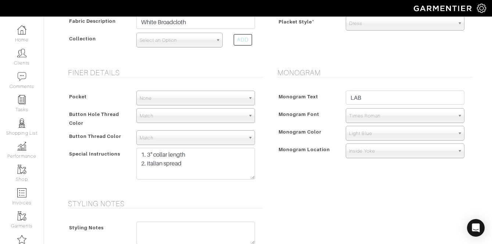
scroll to position [319, 0]
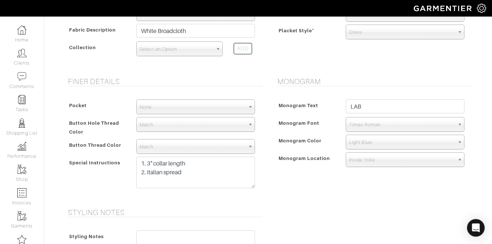
click at [191, 50] on span "Select an Option" at bounding box center [176, 49] width 73 height 15
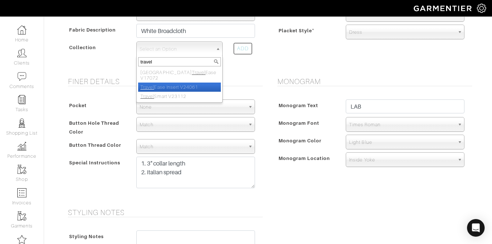
type input "travel"
click at [177, 92] on li "Travel Smart V23112" at bounding box center [179, 96] width 83 height 9
select select "807"
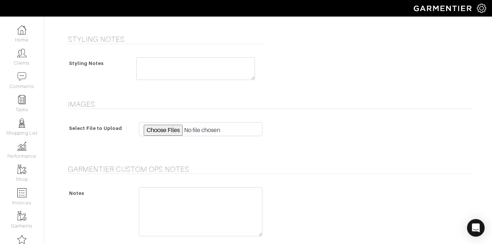
scroll to position [591, 0]
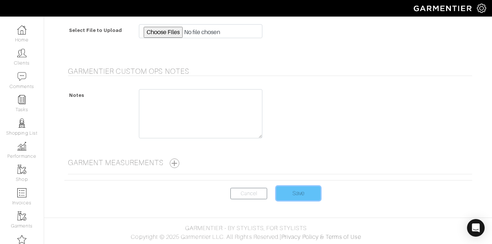
click at [307, 197] on input "Save" at bounding box center [298, 194] width 44 height 14
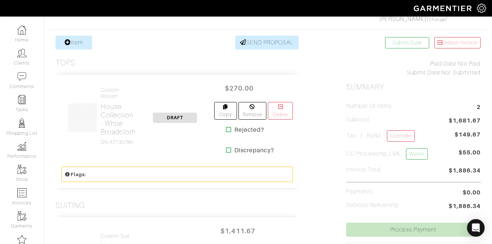
scroll to position [139, 0]
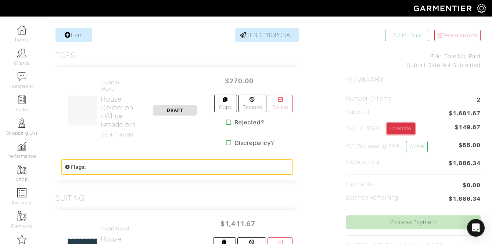
click at [393, 129] on link "Override" at bounding box center [401, 128] width 28 height 11
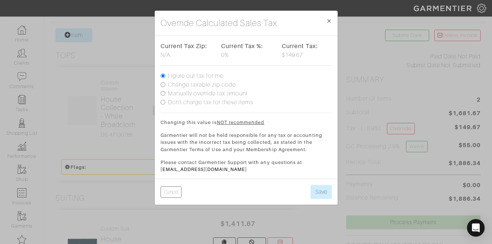
click at [245, 102] on label "Don't charge tax for these items" at bounding box center [211, 102] width 86 height 9
click at [165, 102] on input "Don't charge tax for these items" at bounding box center [163, 102] width 5 height 5
radio input "true"
click at [324, 193] on button "Save" at bounding box center [320, 192] width 21 height 14
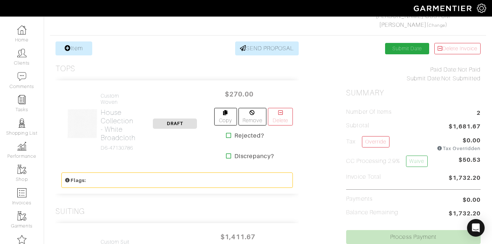
scroll to position [141, 0]
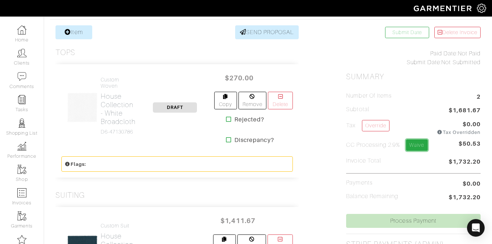
click at [420, 143] on link "Waive" at bounding box center [416, 145] width 21 height 11
